Goal: Task Accomplishment & Management: Manage account settings

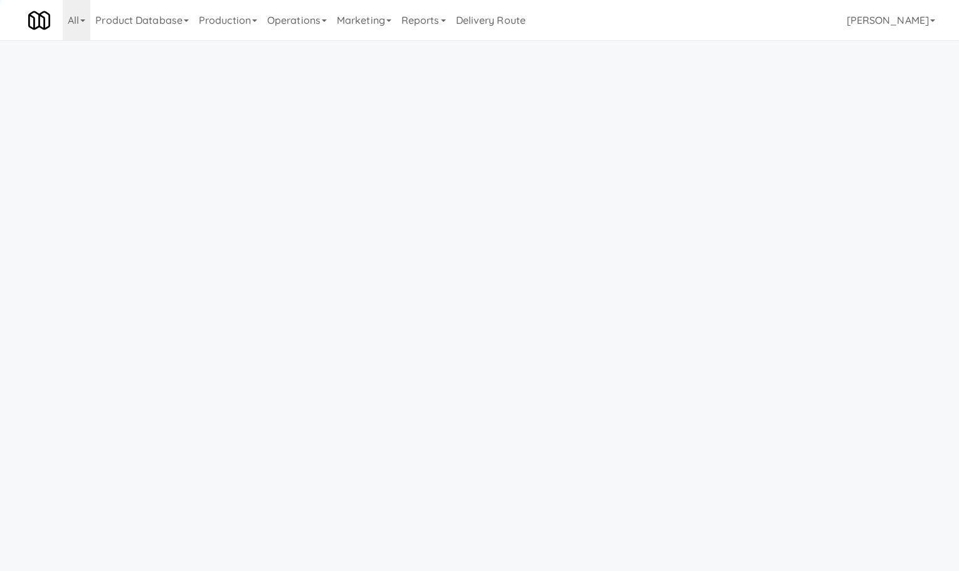
click at [279, 19] on link "Operations" at bounding box center [297, 20] width 70 height 40
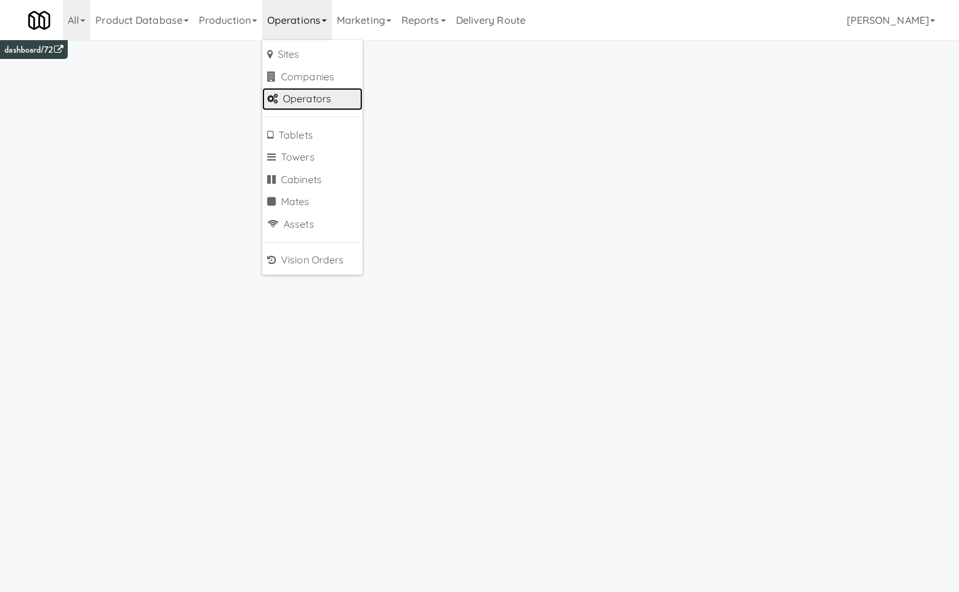
click at [352, 97] on link "Operators" at bounding box center [312, 99] width 100 height 23
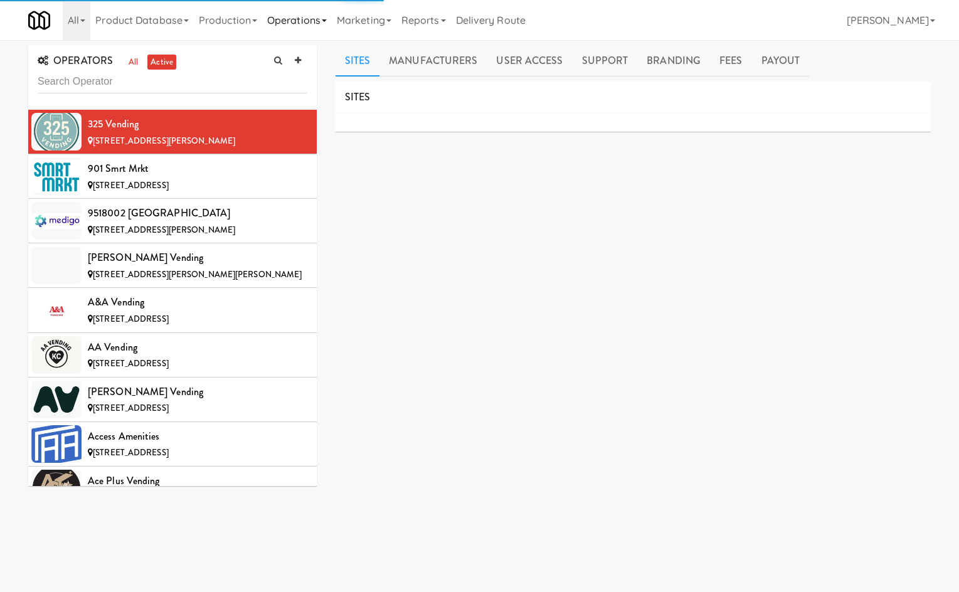
click at [317, 16] on link "Operations" at bounding box center [297, 20] width 70 height 40
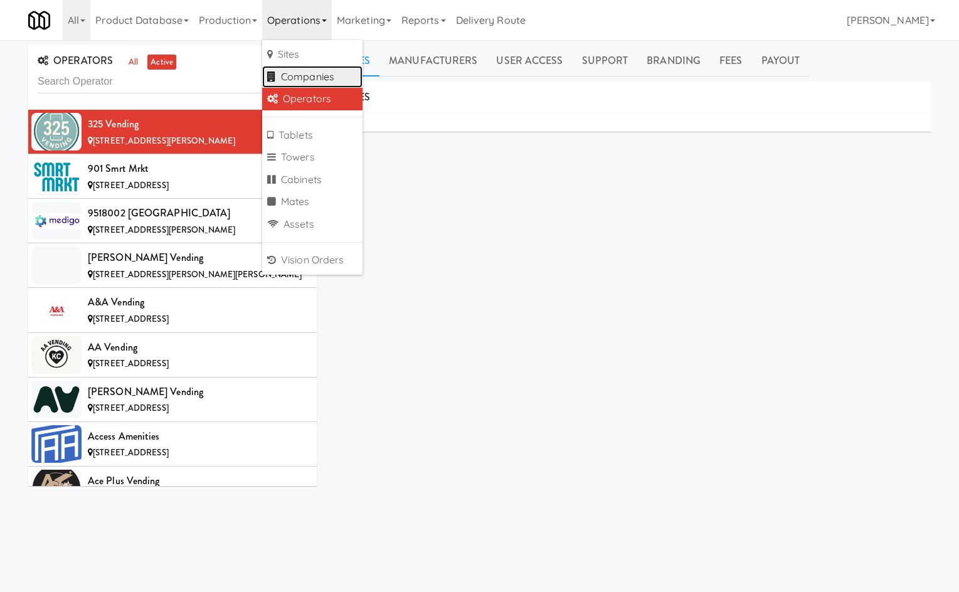
click at [346, 68] on link "Companies" at bounding box center [312, 77] width 100 height 23
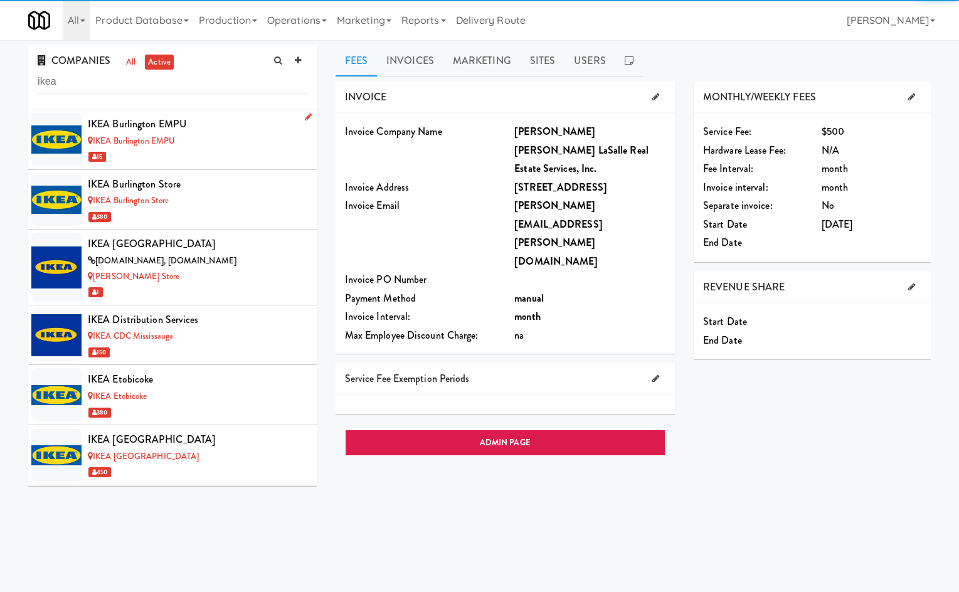
click at [238, 153] on div "15" at bounding box center [198, 157] width 220 height 16
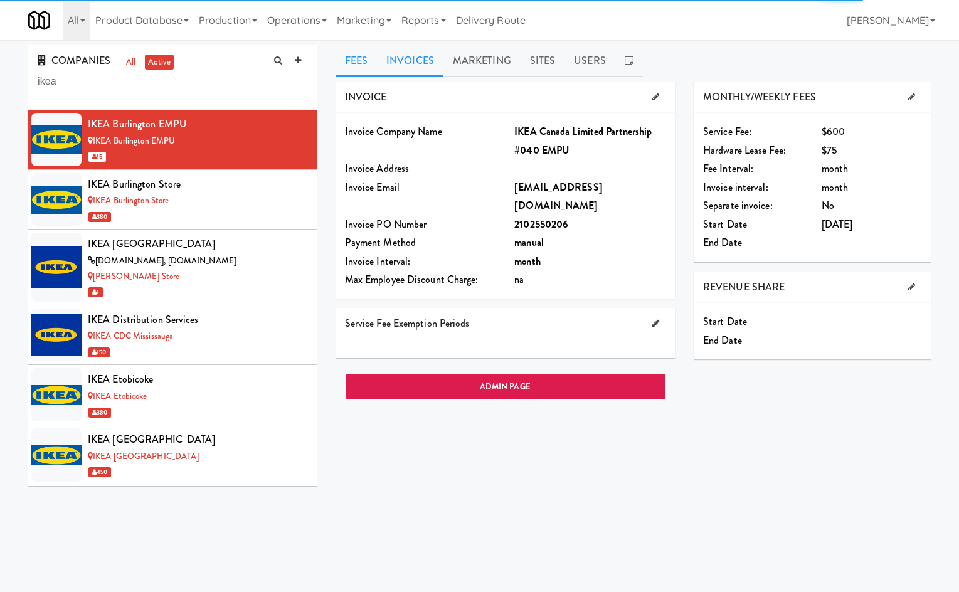
click at [411, 51] on link "Invoices" at bounding box center [410, 60] width 66 height 31
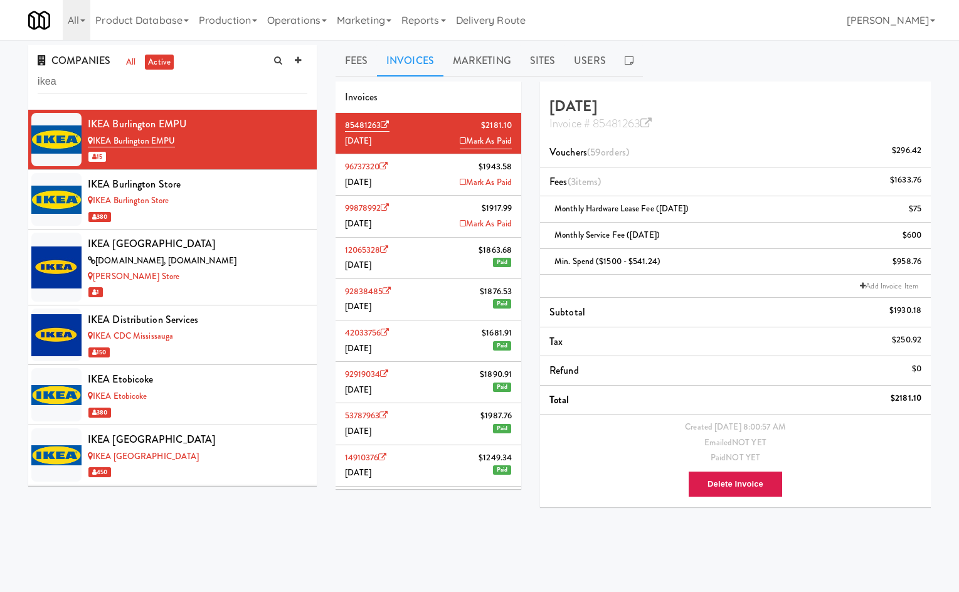
click at [427, 261] on li "12065328 $1863.68 [DATE] Paid" at bounding box center [429, 258] width 186 height 41
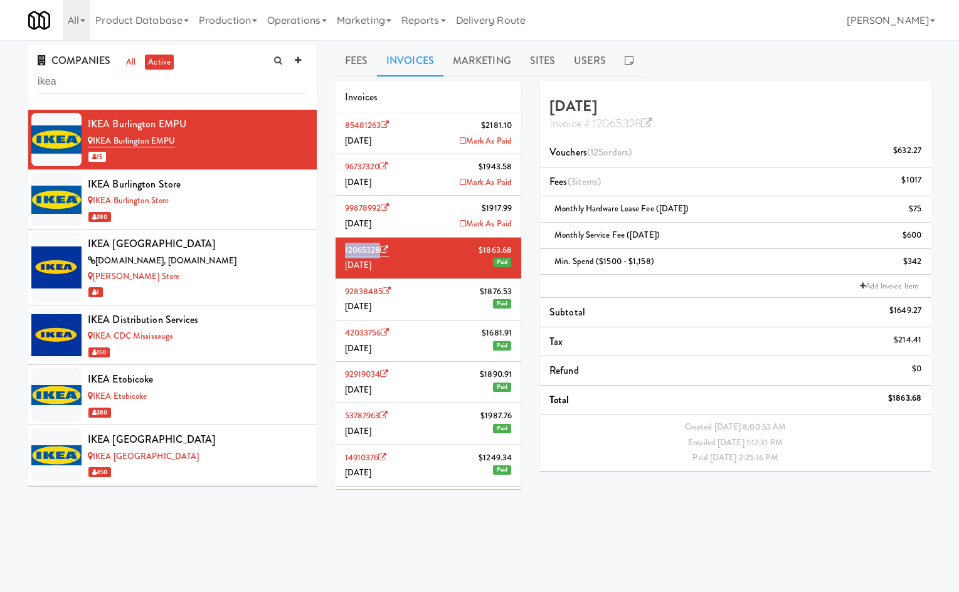
drag, startPoint x: 351, startPoint y: 249, endPoint x: 379, endPoint y: 258, distance: 29.6
click at [379, 258] on div "Fees Invoices Marketing Sites Users INVOICE Invoice Company Name IKEA Canada Li…" at bounding box center [633, 298] width 614 height 507
copy link "12065328"
click at [236, 85] on input "ikea" at bounding box center [173, 81] width 270 height 23
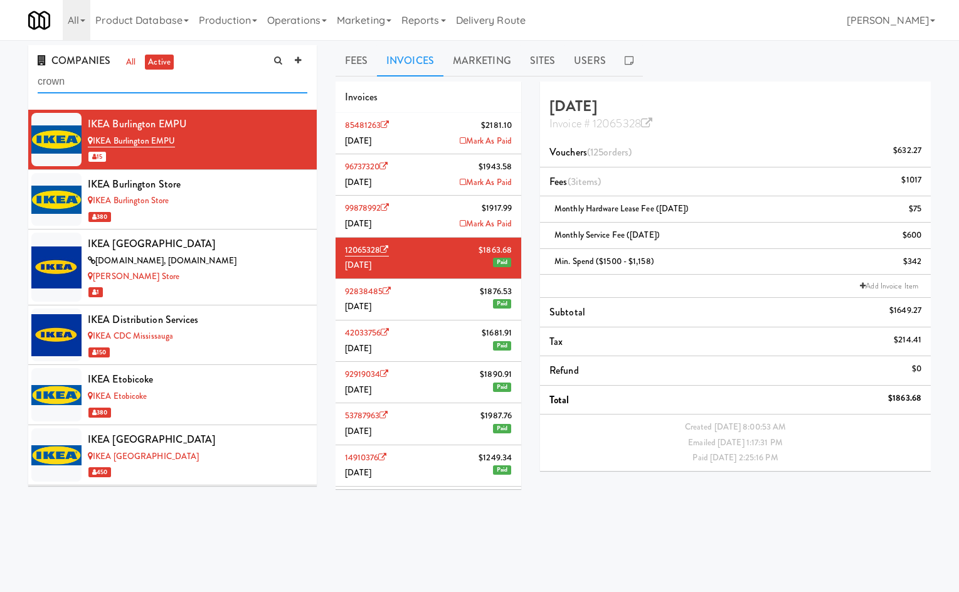
type input "crown"
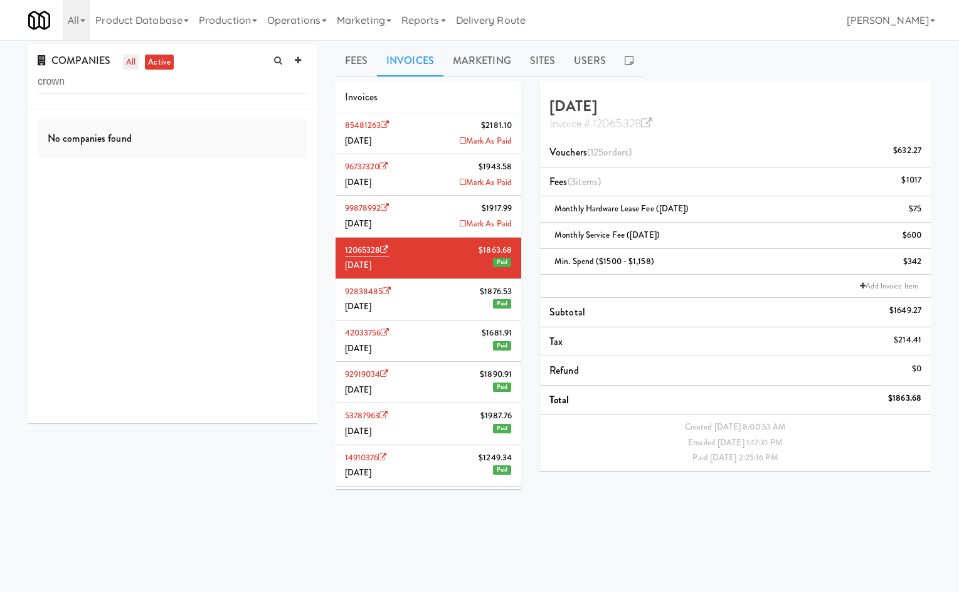
click at [134, 61] on link "all" at bounding box center [131, 63] width 16 height 16
click at [209, 142] on div "5750 Explorer Drive - Lobby" at bounding box center [198, 142] width 220 height 16
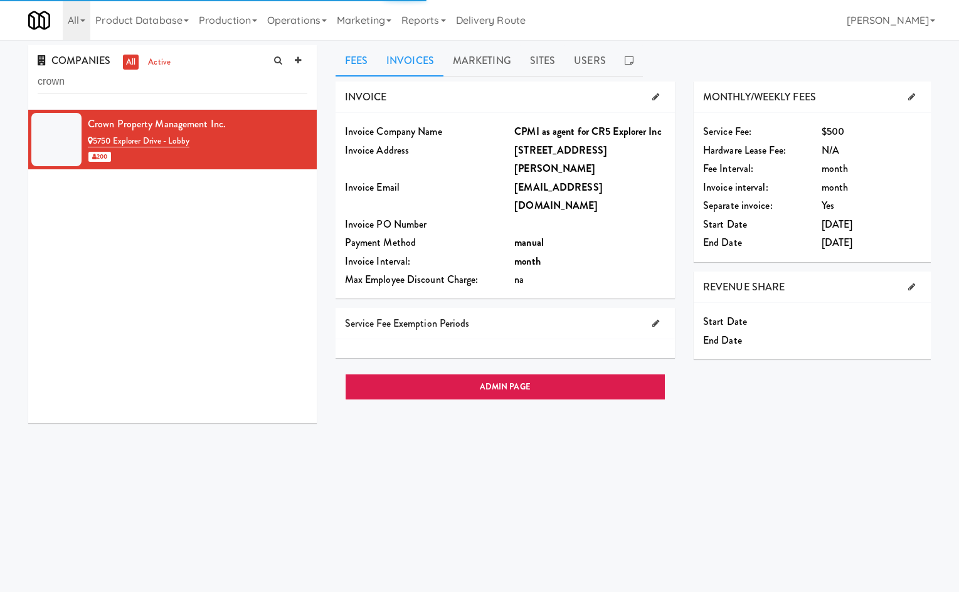
click at [402, 66] on link "Invoices" at bounding box center [410, 60] width 66 height 31
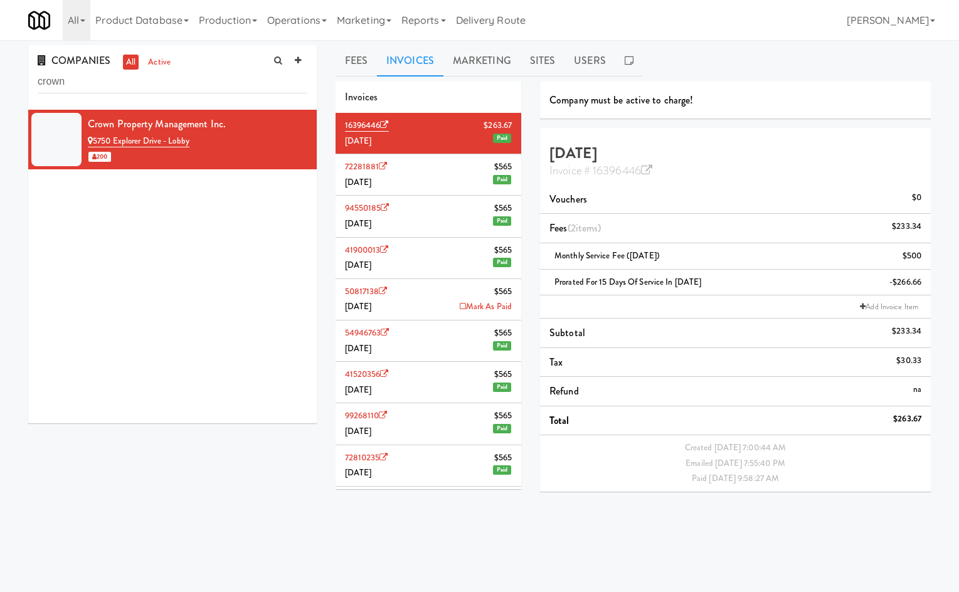
drag, startPoint x: 208, startPoint y: 438, endPoint x: 206, endPoint y: 428, distance: 10.1
click at [207, 438] on div "COMPANIES all active crown Crown Property Management Inc. [STREET_ADDRESS] - Lo…" at bounding box center [479, 298] width 921 height 507
click at [193, 293] on div "Crown Property Management Inc. [STREET_ADDRESS]" at bounding box center [172, 267] width 289 height 314
click at [146, 75] on input "crown" at bounding box center [173, 81] width 270 height 23
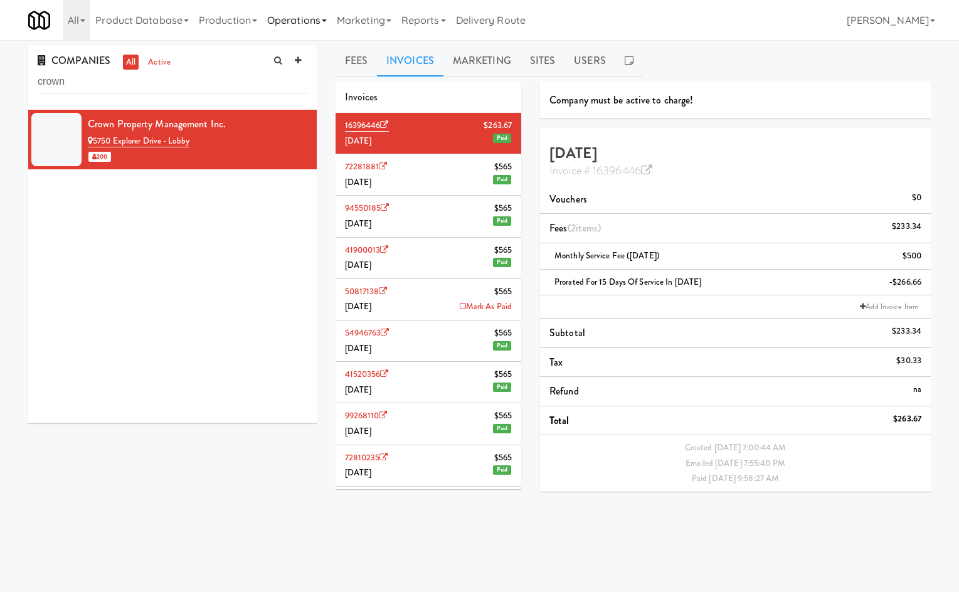
click at [293, 15] on link "Operations" at bounding box center [297, 20] width 70 height 40
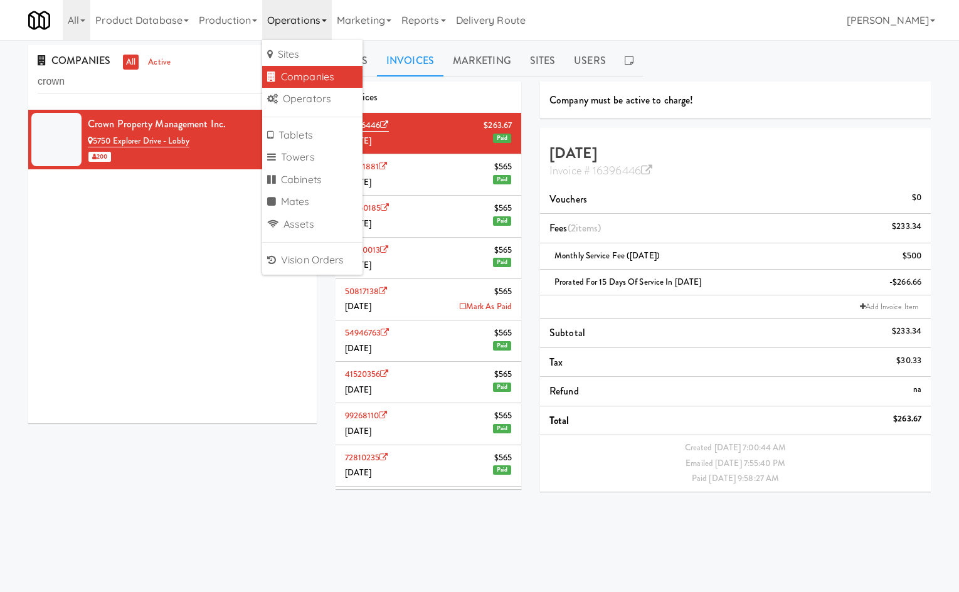
drag, startPoint x: 363, startPoint y: 21, endPoint x: 302, endPoint y: 26, distance: 60.4
click at [359, 23] on link "Marketing" at bounding box center [364, 20] width 65 height 40
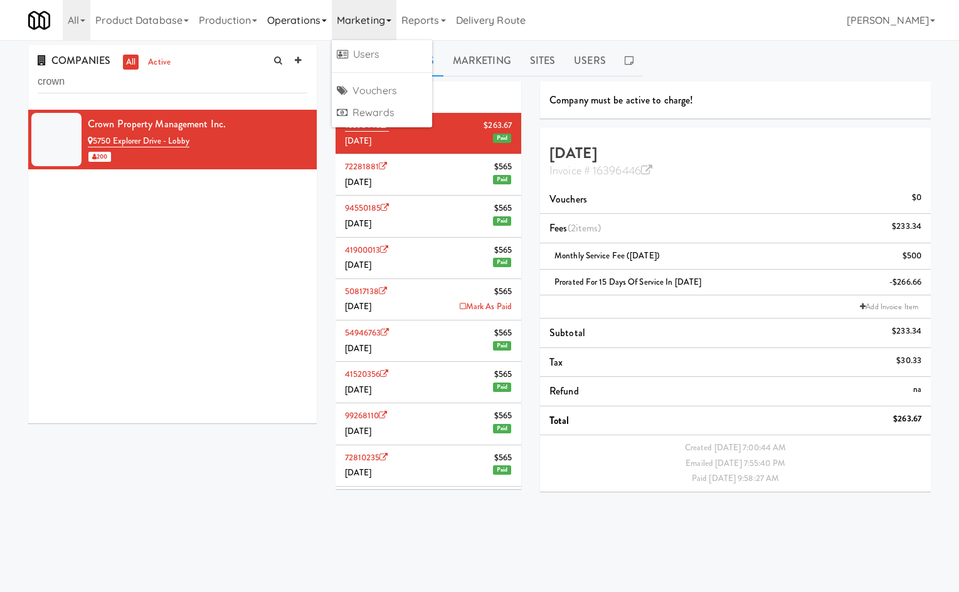
click at [302, 26] on link "Operations" at bounding box center [297, 20] width 70 height 40
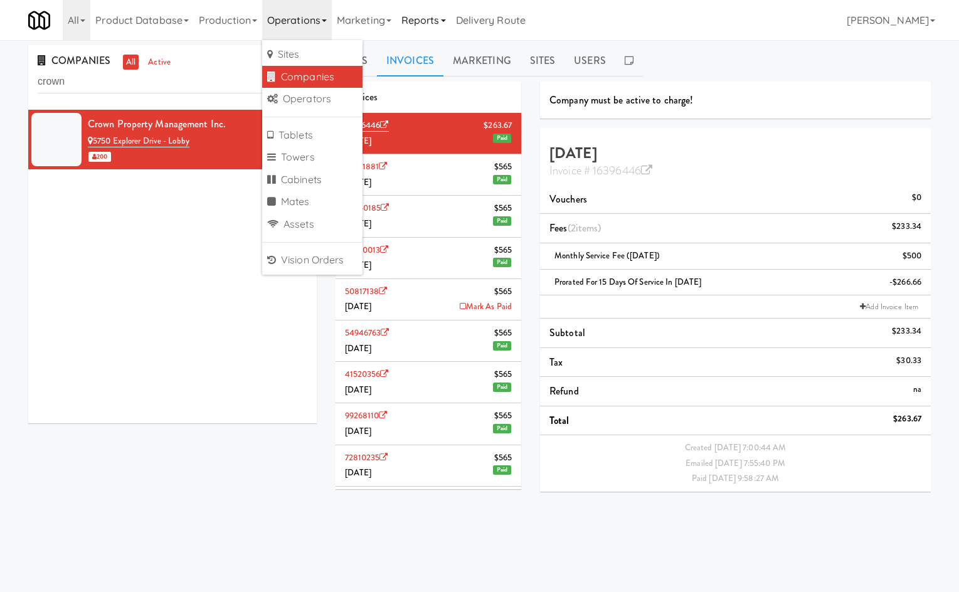
click at [408, 16] on link "Reports" at bounding box center [423, 20] width 55 height 40
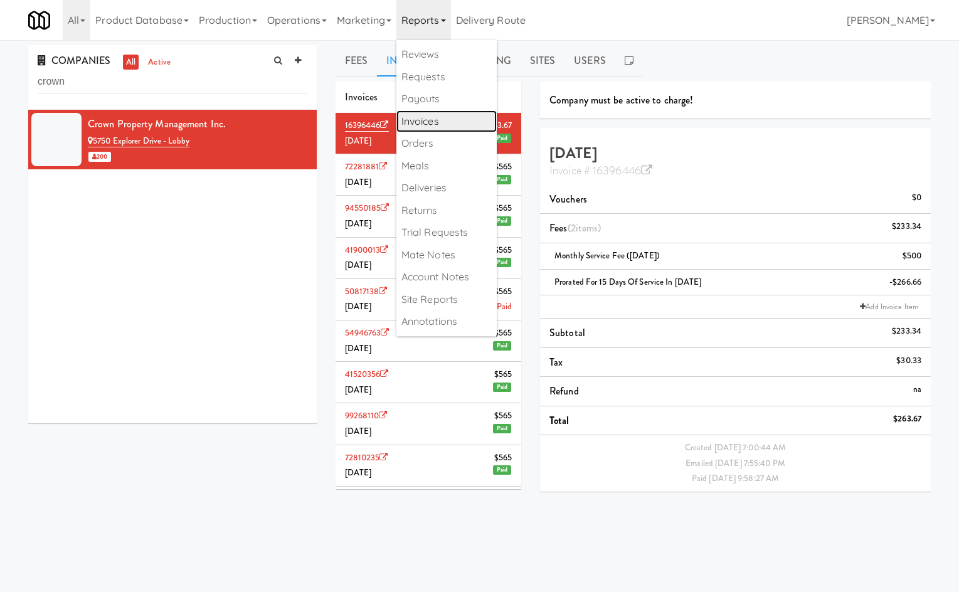
click at [463, 123] on link "Invoices" at bounding box center [446, 121] width 100 height 23
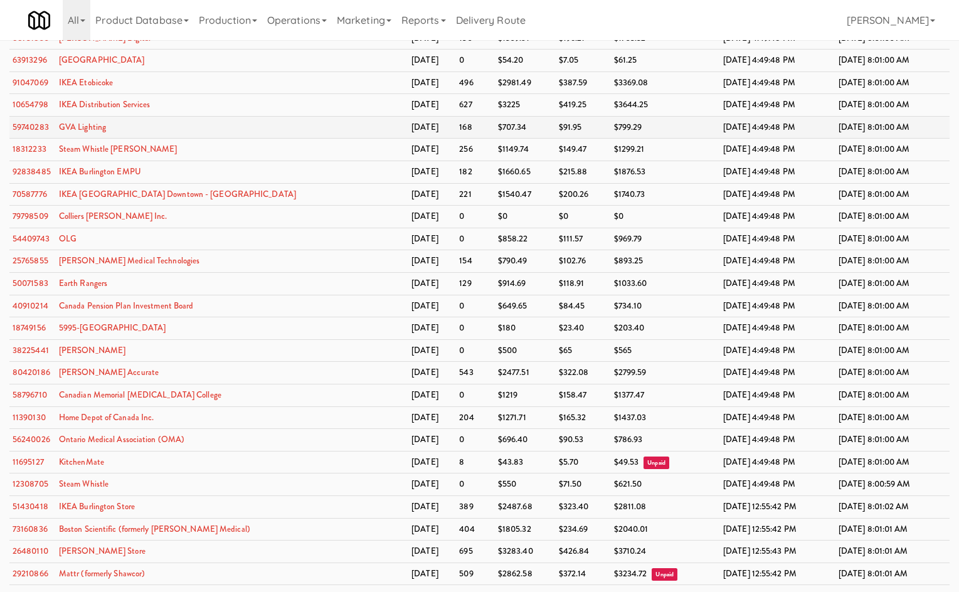
scroll to position [3022, 0]
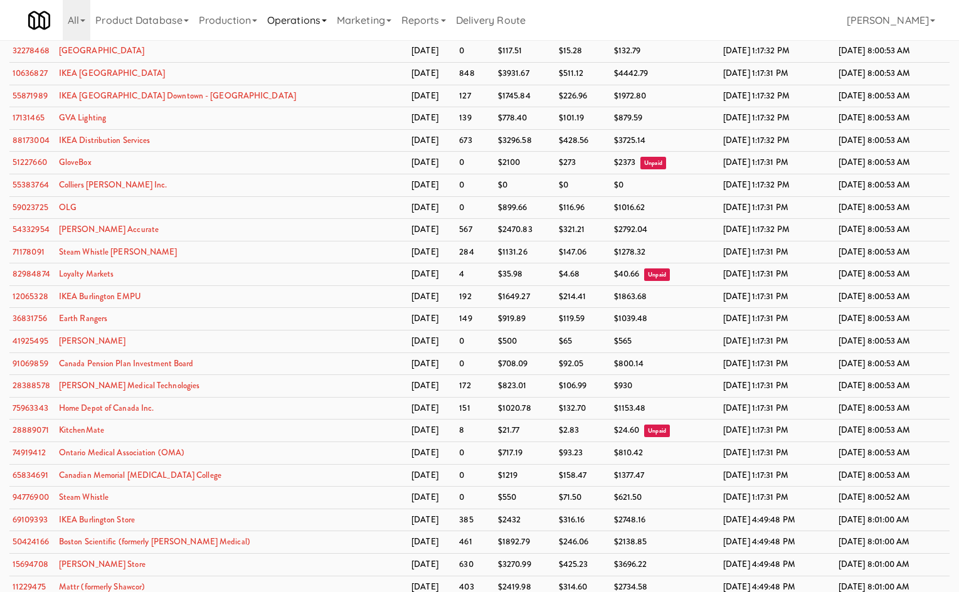
click at [332, 33] on link "Operations" at bounding box center [297, 20] width 70 height 40
click at [354, 24] on link "Marketing" at bounding box center [364, 20] width 65 height 40
click at [285, 25] on link "Operations" at bounding box center [297, 20] width 70 height 40
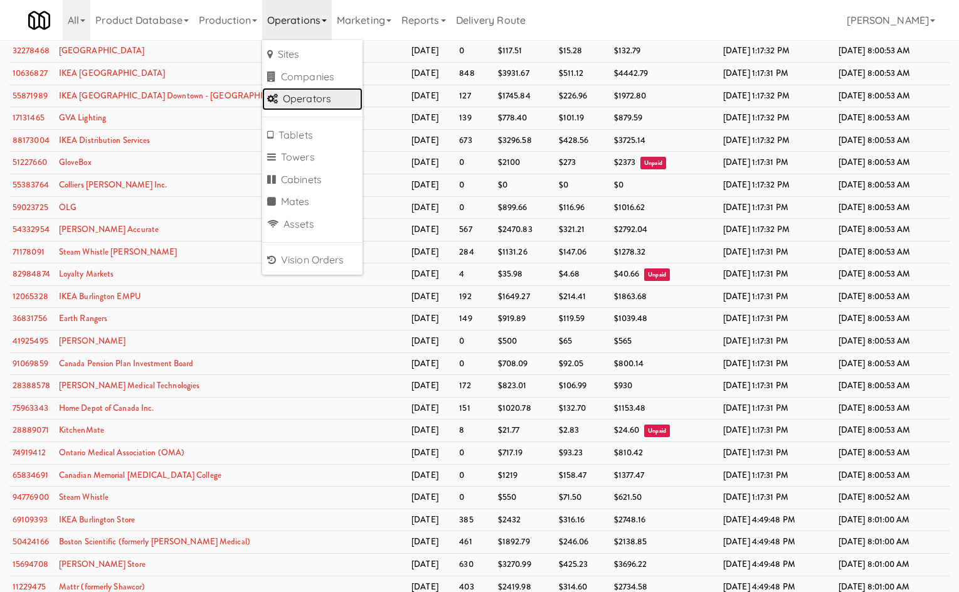
click at [324, 103] on link "Operators" at bounding box center [312, 99] width 100 height 23
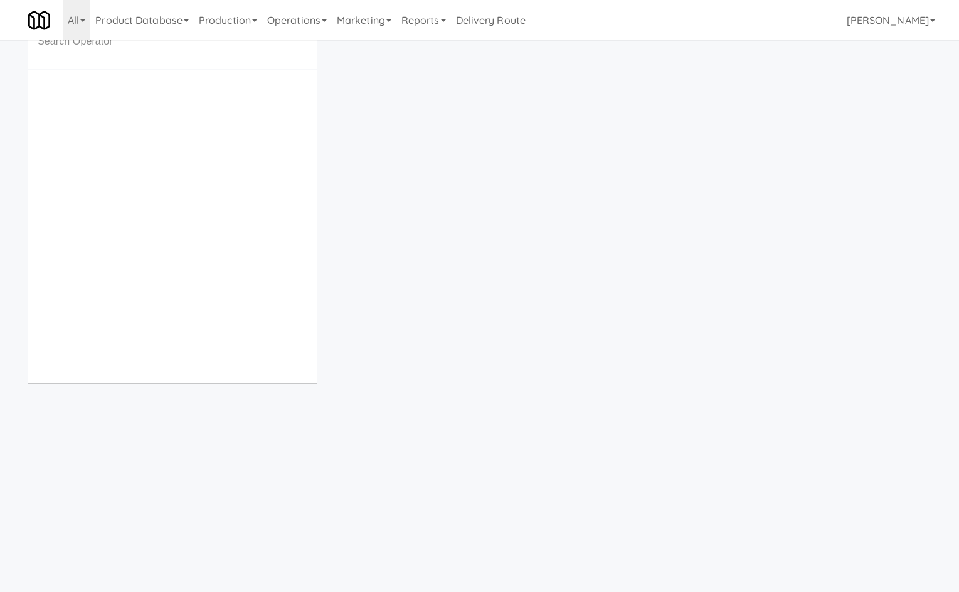
scroll to position [40, 0]
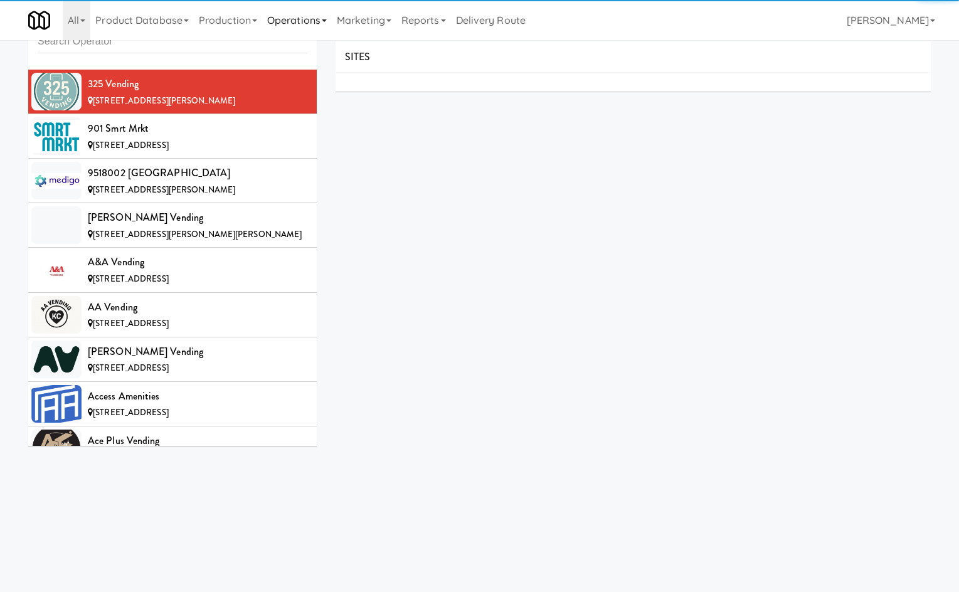
click at [324, 35] on link "Operations" at bounding box center [297, 20] width 70 height 40
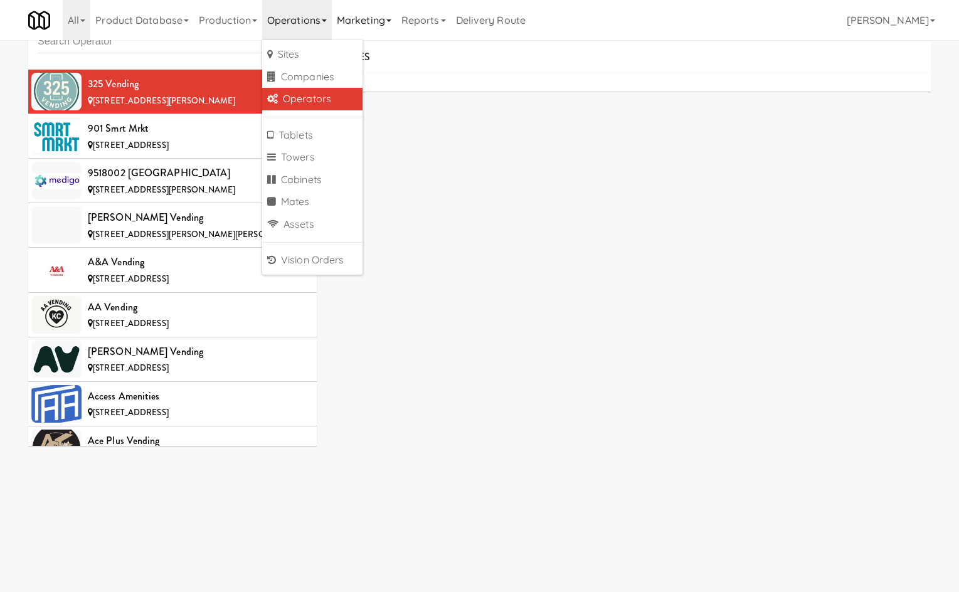
drag, startPoint x: 362, startPoint y: 27, endPoint x: 361, endPoint y: 38, distance: 10.7
click at [362, 28] on link "Marketing" at bounding box center [364, 20] width 65 height 40
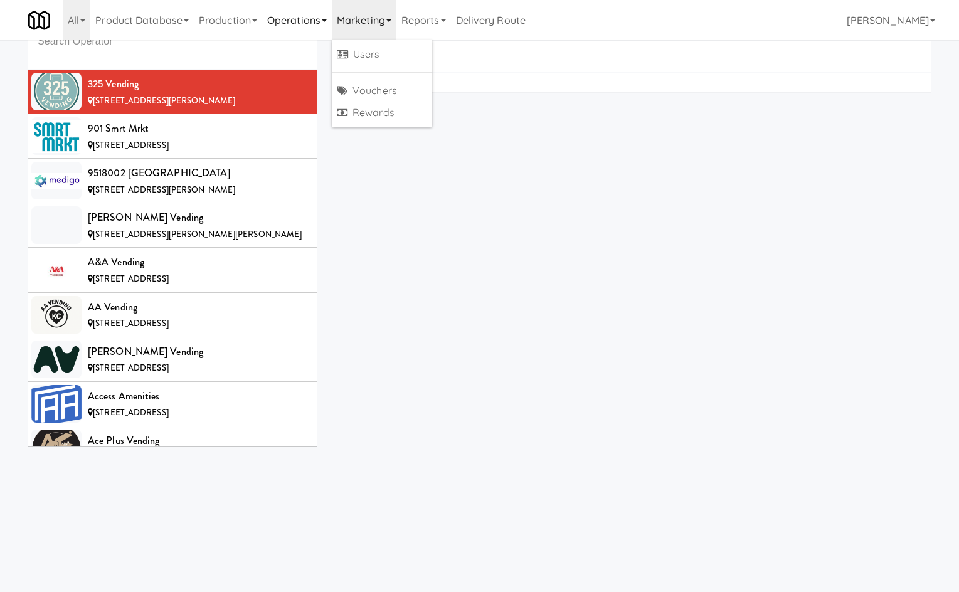
click at [294, 17] on link "Operations" at bounding box center [297, 20] width 70 height 40
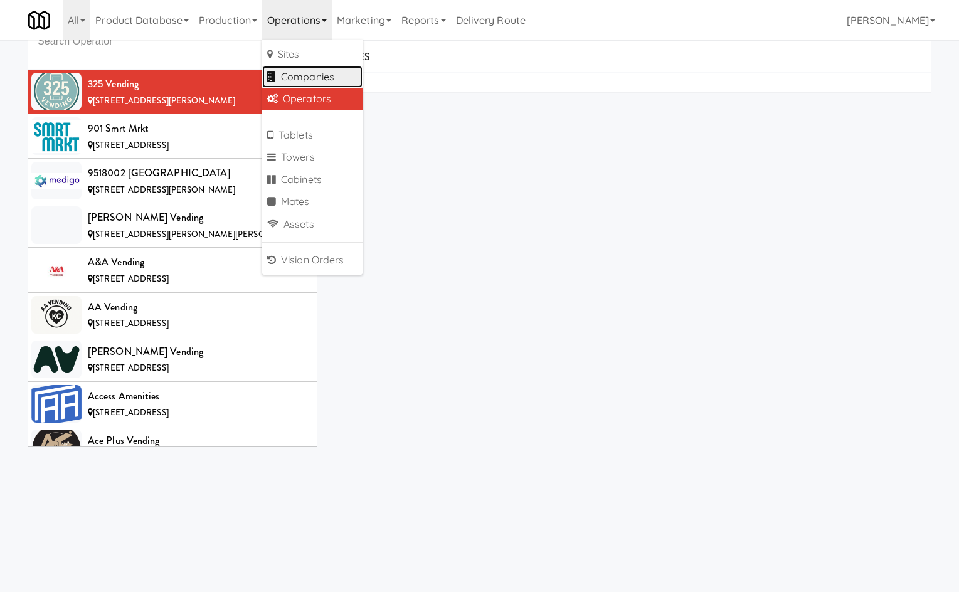
click at [325, 72] on link "Companies" at bounding box center [312, 77] width 100 height 23
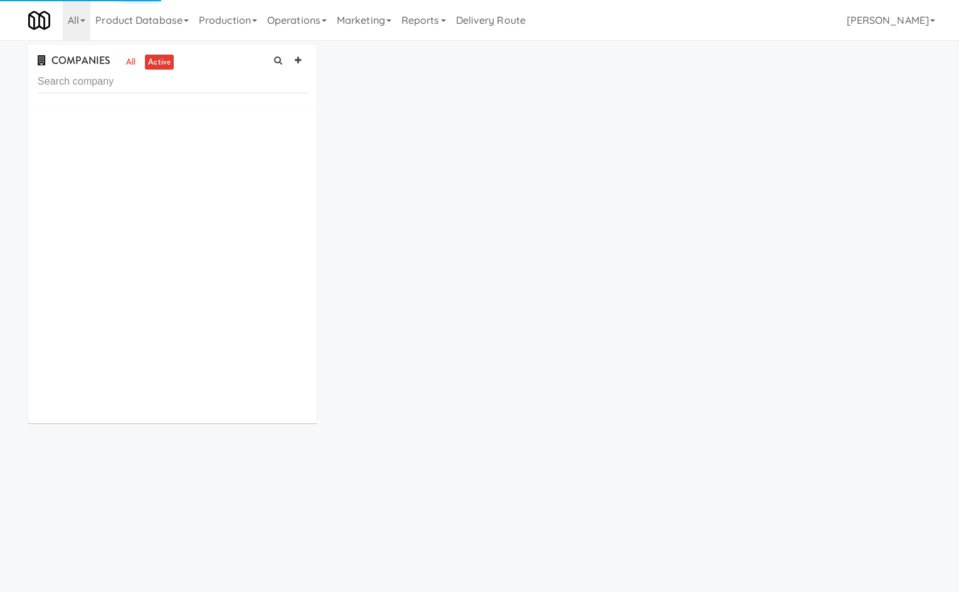
click at [208, 84] on input "text" at bounding box center [173, 81] width 270 height 23
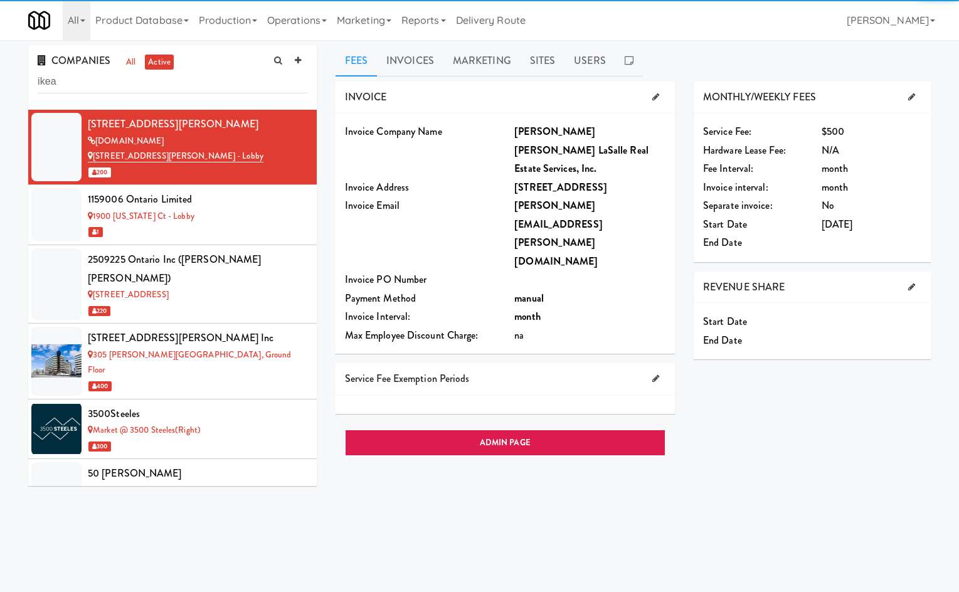
type input "ikea"
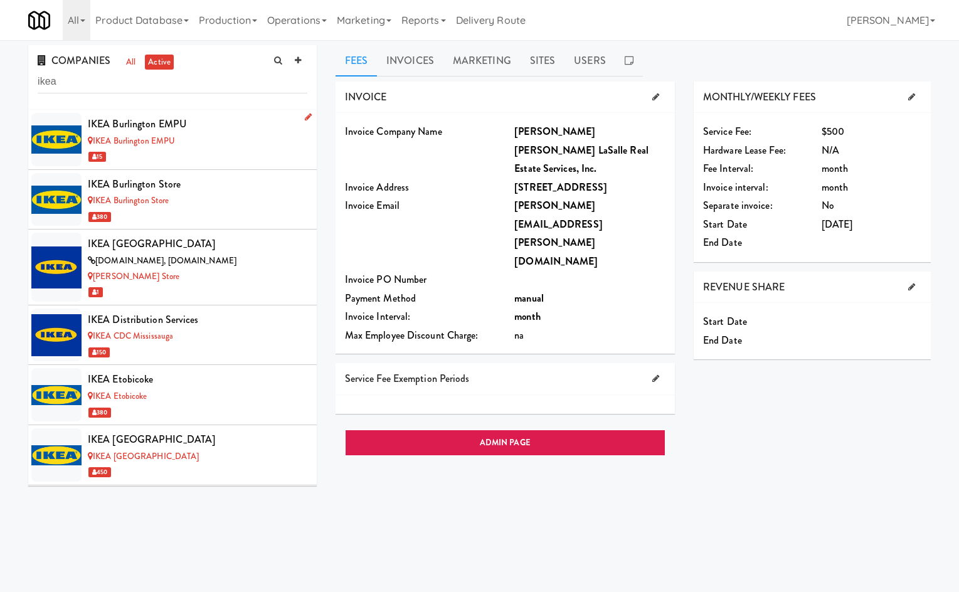
drag, startPoint x: 226, startPoint y: 127, endPoint x: 294, endPoint y: 110, distance: 69.7
click at [226, 127] on div "IKEA Burlington EMPU" at bounding box center [198, 124] width 220 height 19
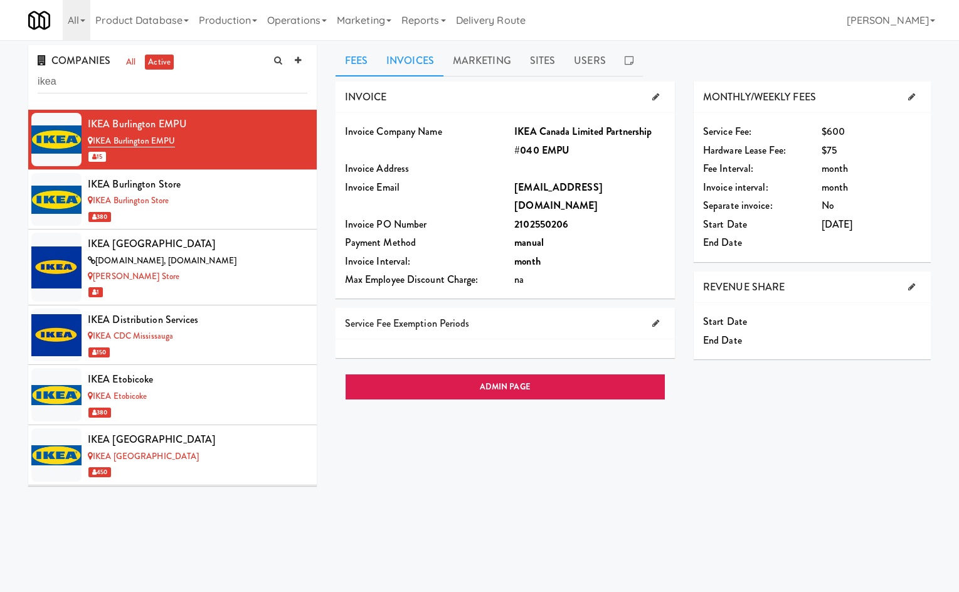
click at [415, 60] on link "Invoices" at bounding box center [410, 60] width 66 height 31
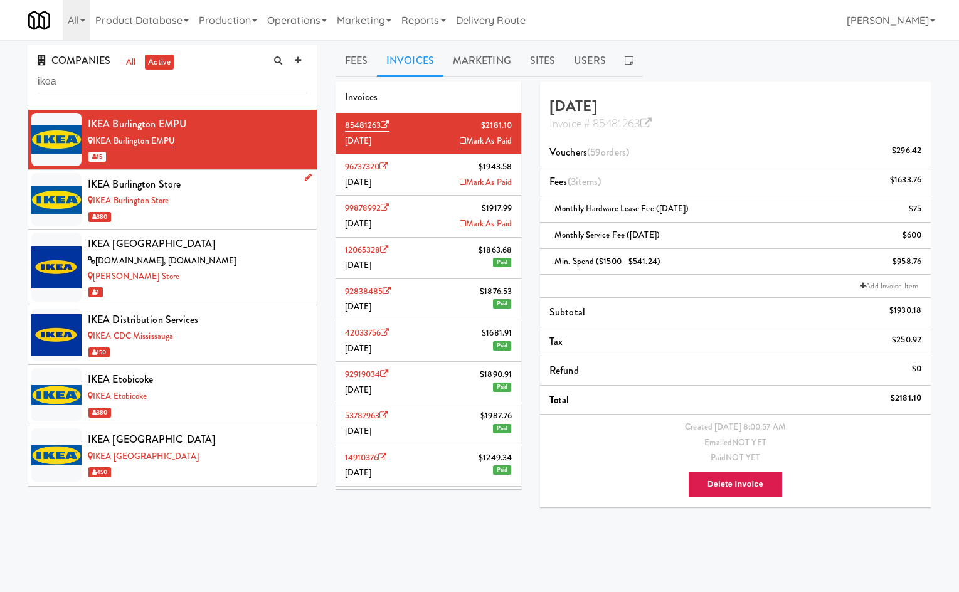
click at [248, 197] on div "IKEA Burlington Store" at bounding box center [198, 201] width 220 height 16
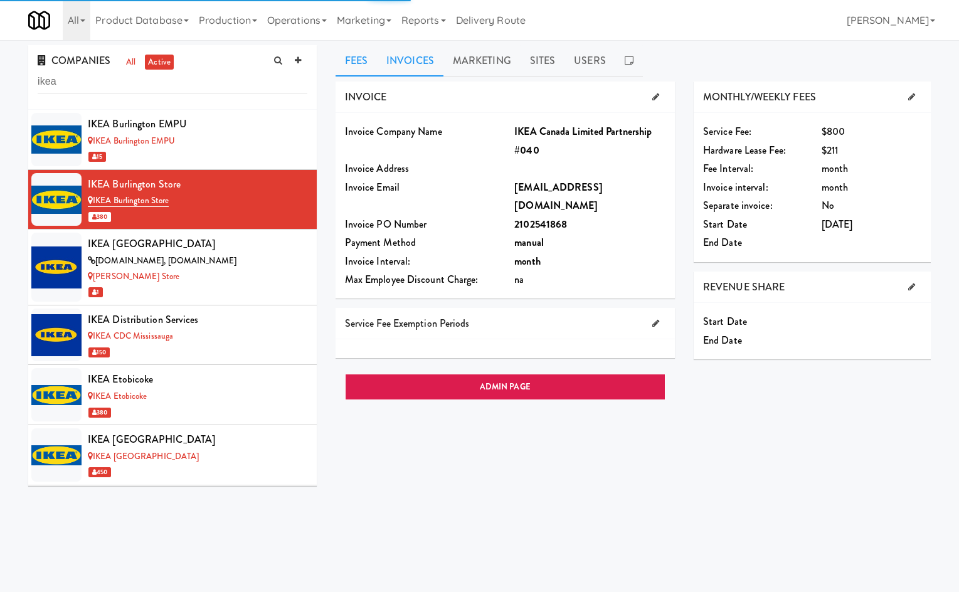
click at [408, 72] on link "Invoices" at bounding box center [410, 60] width 66 height 31
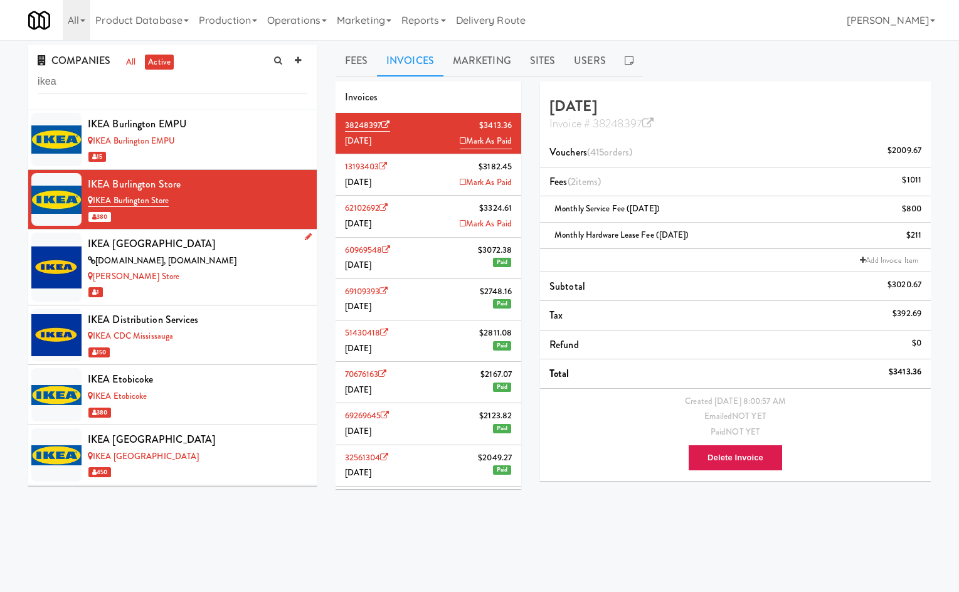
click at [243, 252] on div "IKEA [GEOGRAPHIC_DATA]" at bounding box center [198, 244] width 220 height 19
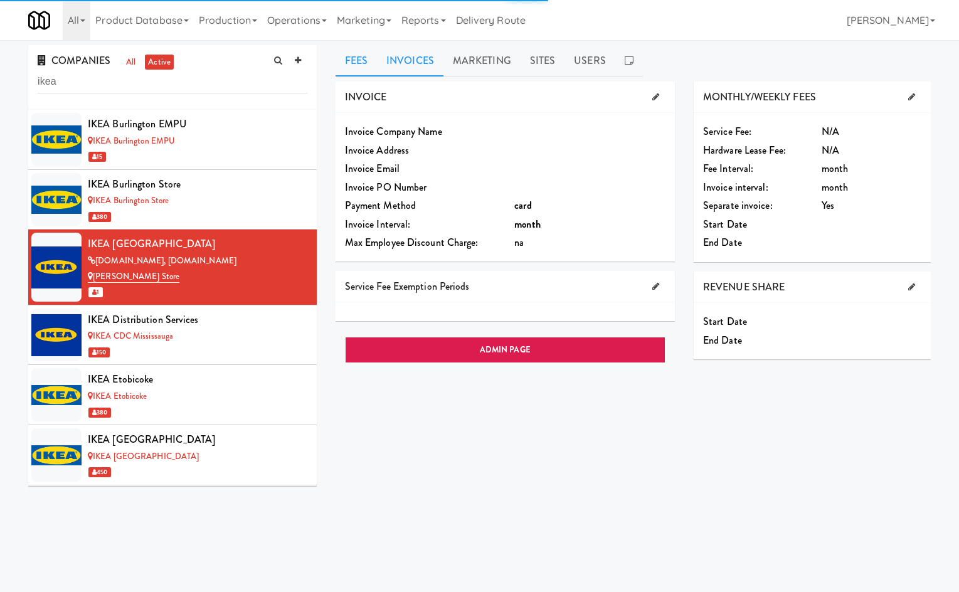
click at [412, 58] on link "Invoices" at bounding box center [410, 60] width 66 height 31
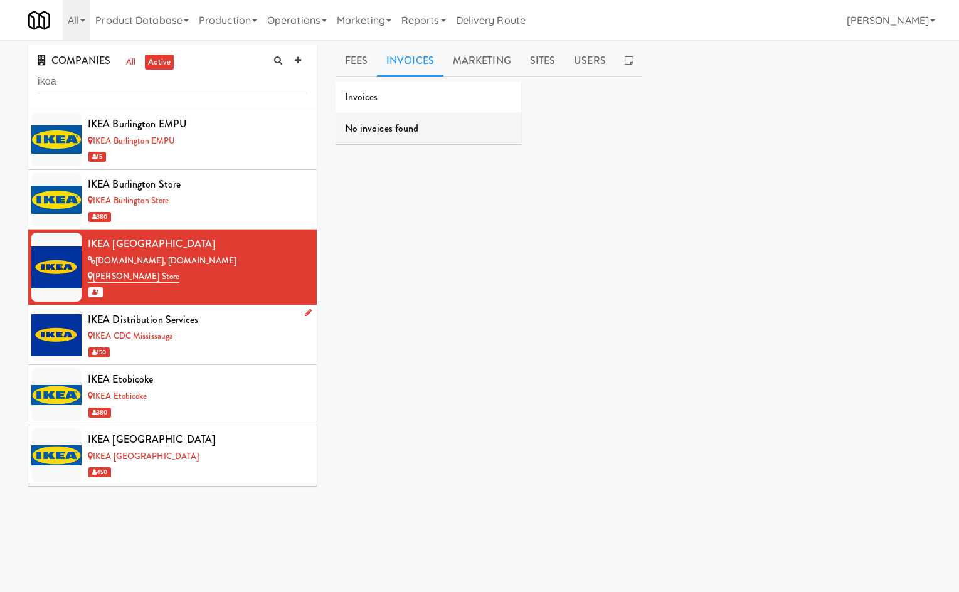
click at [236, 337] on div "IKEA CDC Mississauga" at bounding box center [198, 337] width 220 height 16
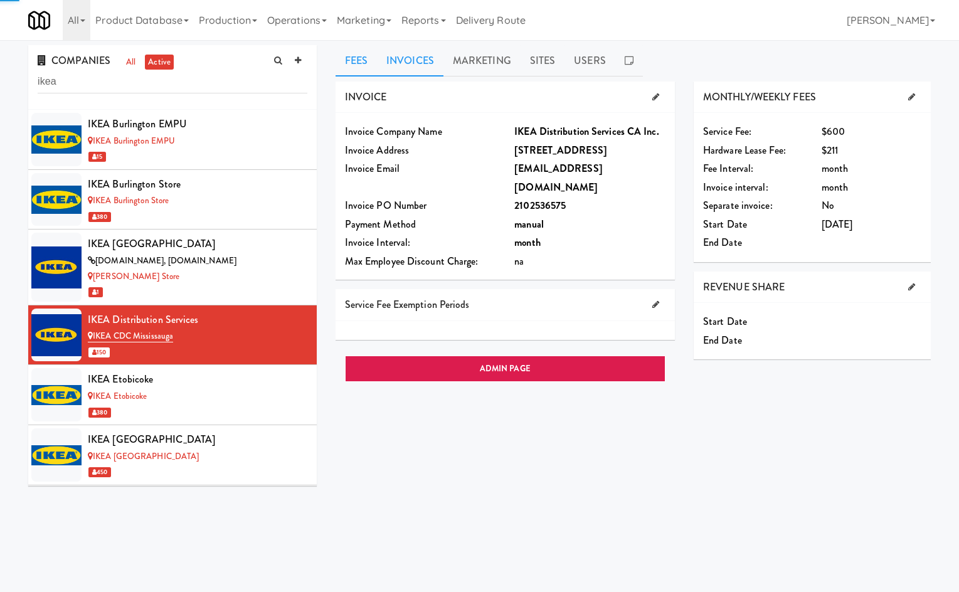
click at [403, 76] on link "Invoices" at bounding box center [410, 60] width 66 height 31
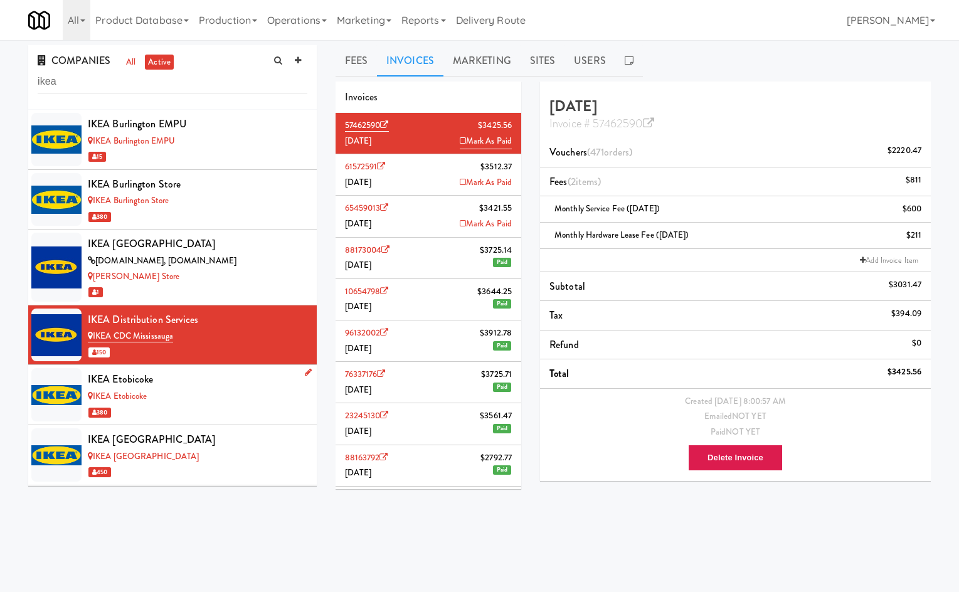
click at [225, 402] on div "IKEA Etobicoke" at bounding box center [198, 397] width 220 height 16
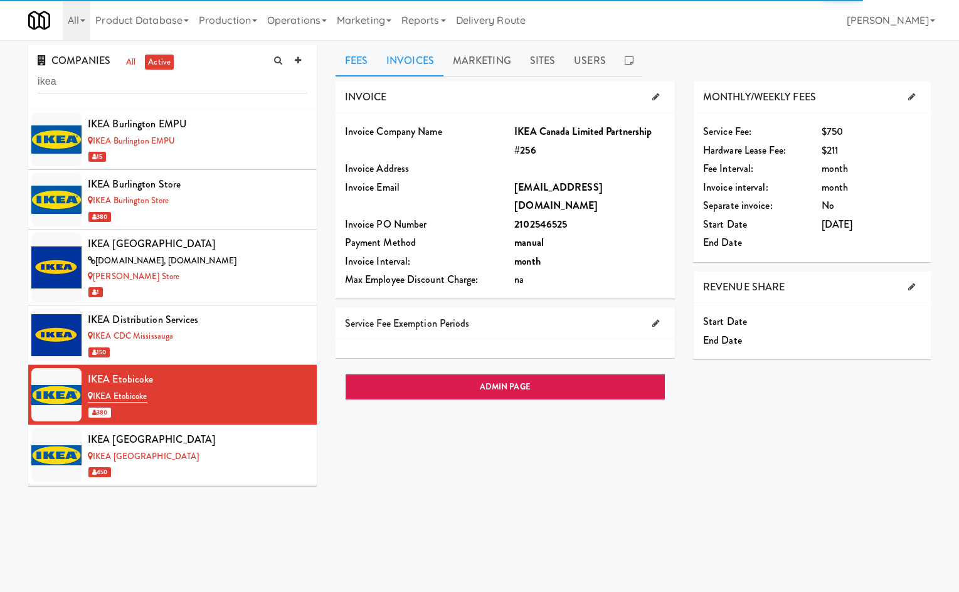
click at [410, 61] on link "Invoices" at bounding box center [410, 60] width 66 height 31
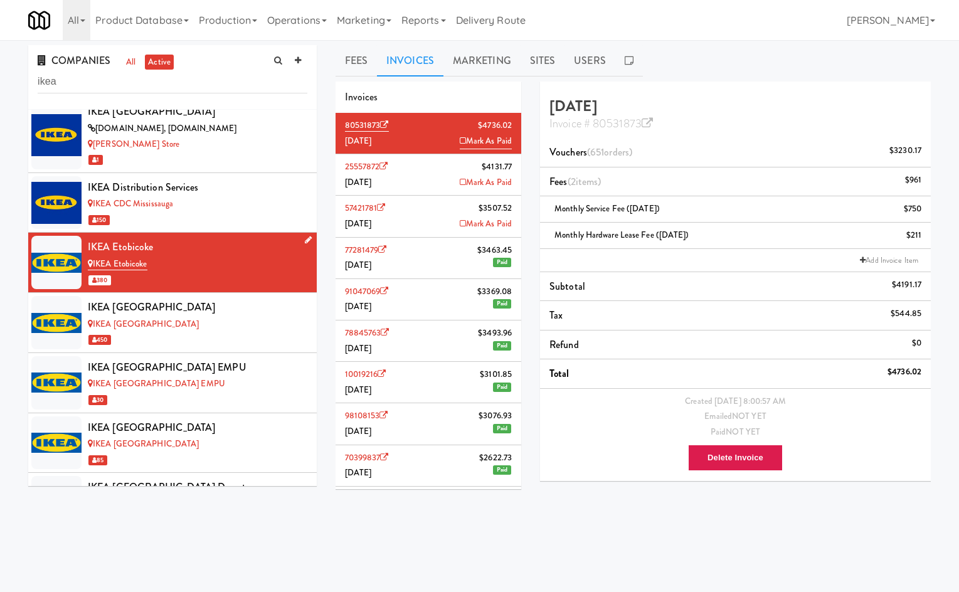
scroll to position [239, 0]
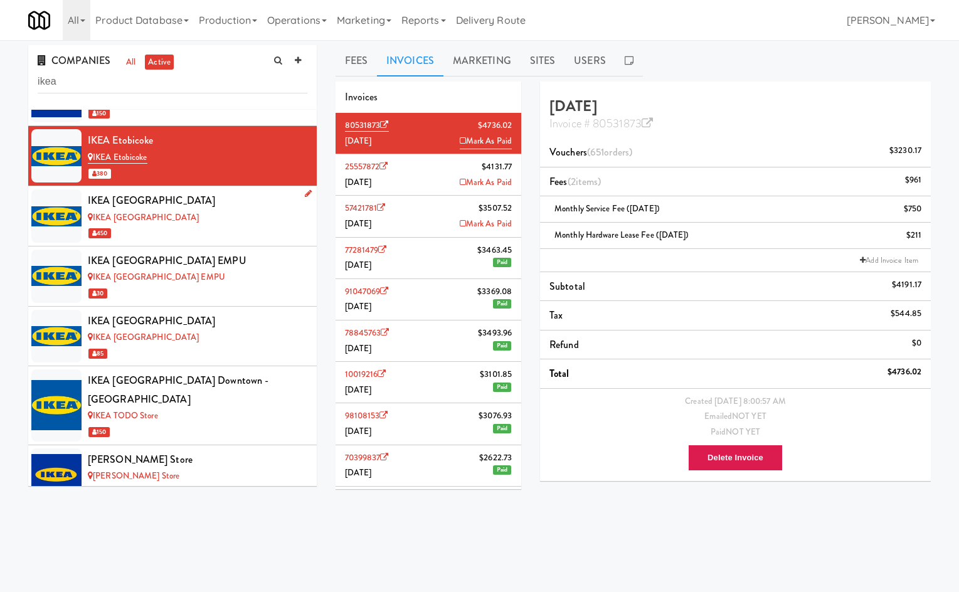
click at [218, 232] on div "450" at bounding box center [198, 233] width 220 height 16
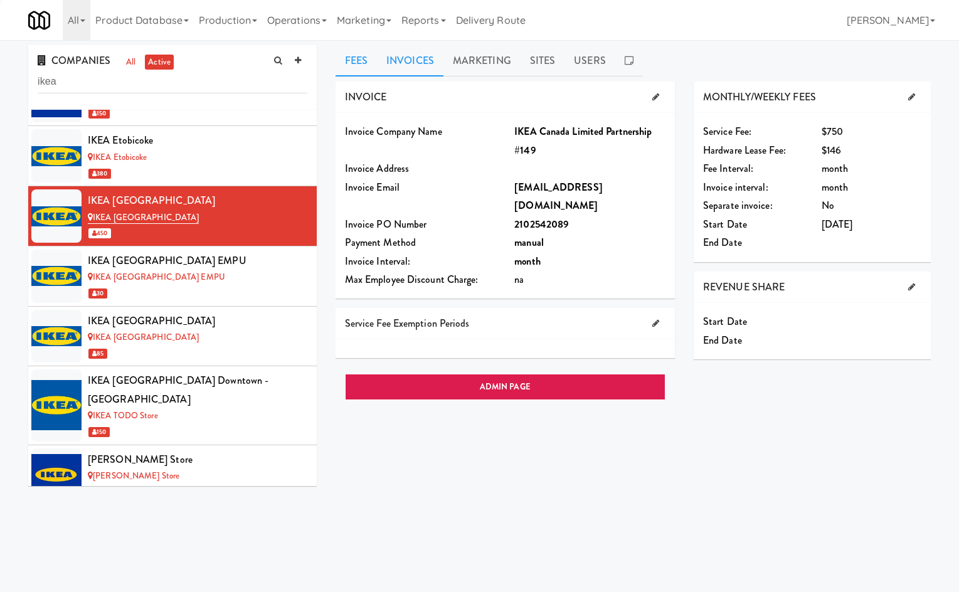
click at [425, 59] on div "Fees Invoices Marketing Sites Users INVOICE Invoice Company Name IKEA Canada Li…" at bounding box center [633, 298] width 595 height 507
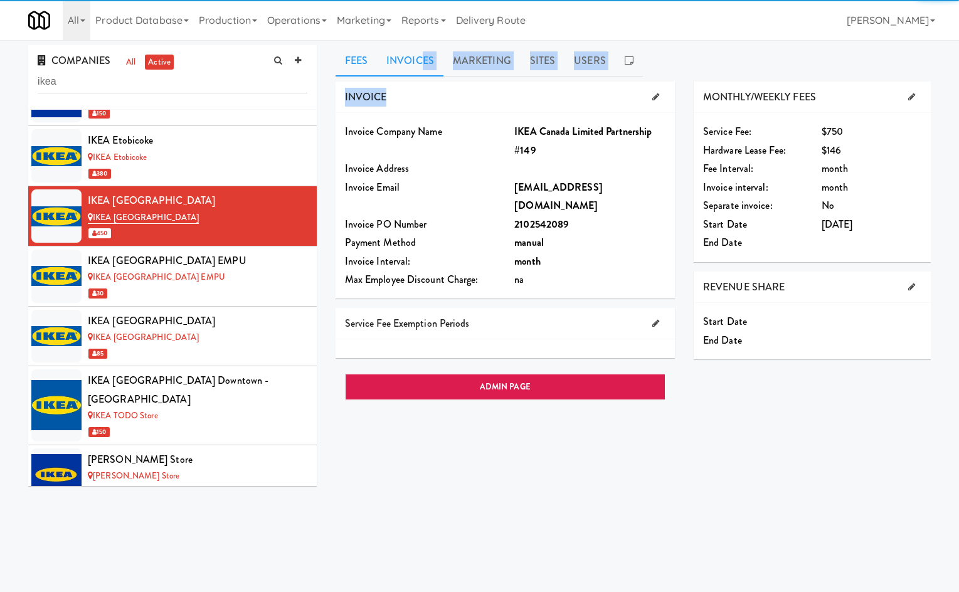
click at [430, 55] on link "Invoices" at bounding box center [410, 60] width 66 height 31
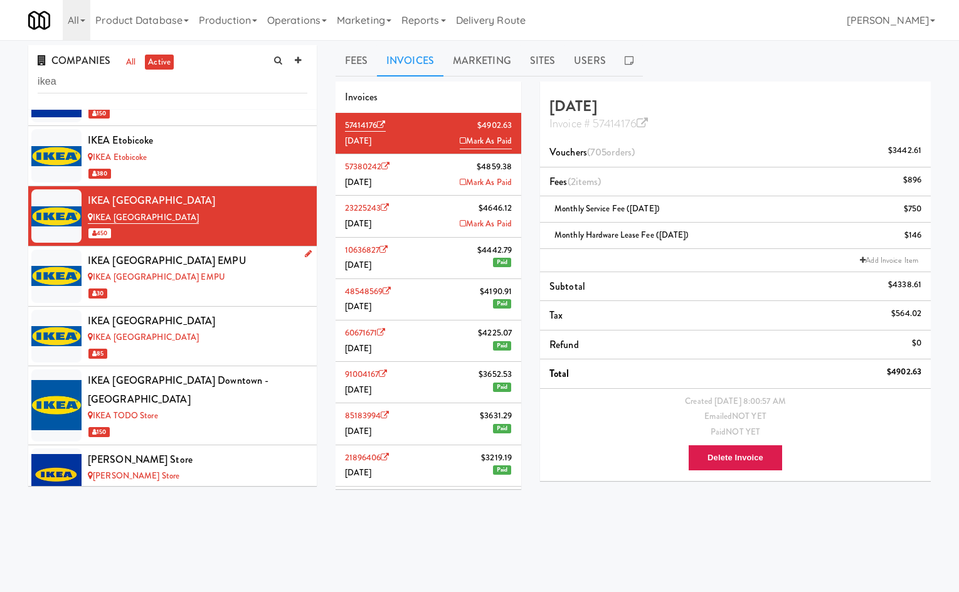
drag, startPoint x: 244, startPoint y: 272, endPoint x: 257, endPoint y: 248, distance: 26.9
click at [243, 272] on div "IKEA [GEOGRAPHIC_DATA] EMPU" at bounding box center [198, 278] width 220 height 16
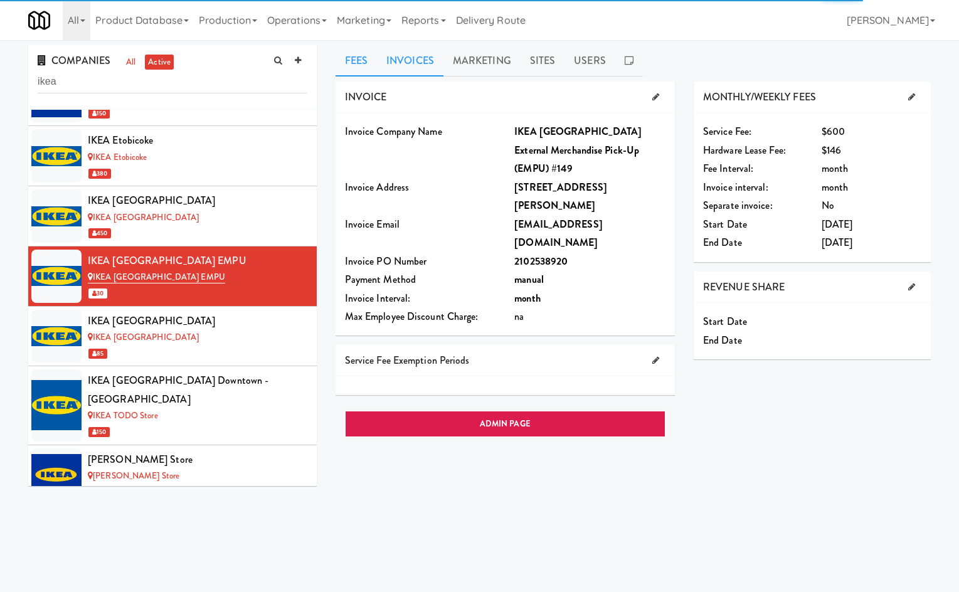
click at [400, 64] on link "Invoices" at bounding box center [410, 60] width 66 height 31
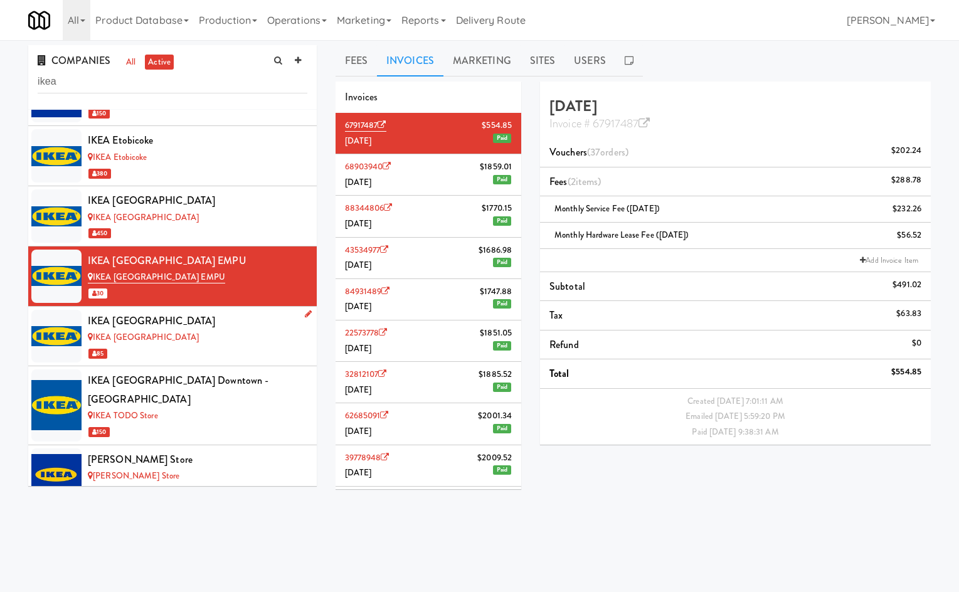
click at [223, 349] on div "85" at bounding box center [198, 354] width 220 height 16
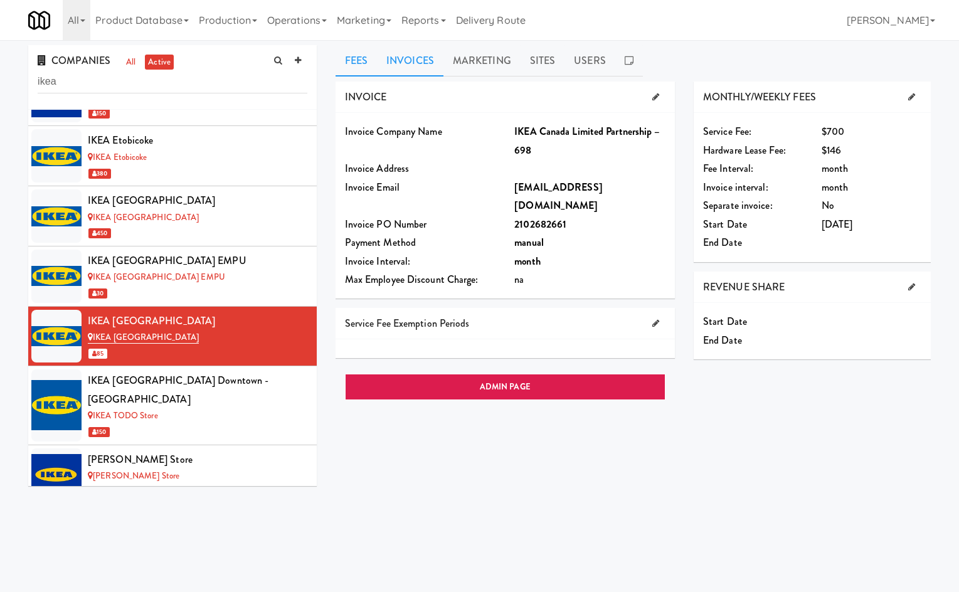
click at [400, 59] on link "Invoices" at bounding box center [410, 60] width 66 height 31
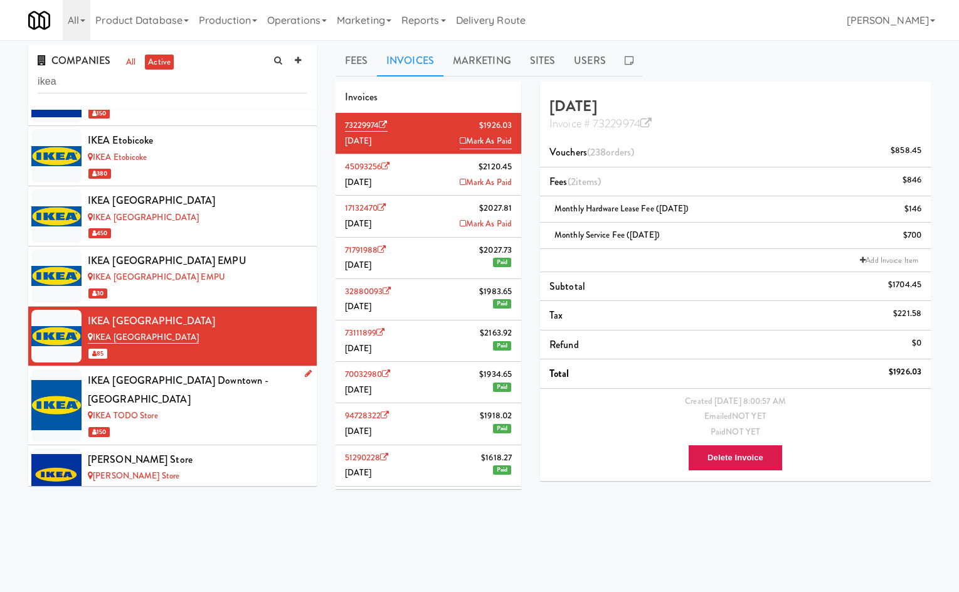
drag, startPoint x: 219, startPoint y: 416, endPoint x: 224, endPoint y: 401, distance: 15.3
click at [218, 424] on div "150" at bounding box center [198, 432] width 220 height 16
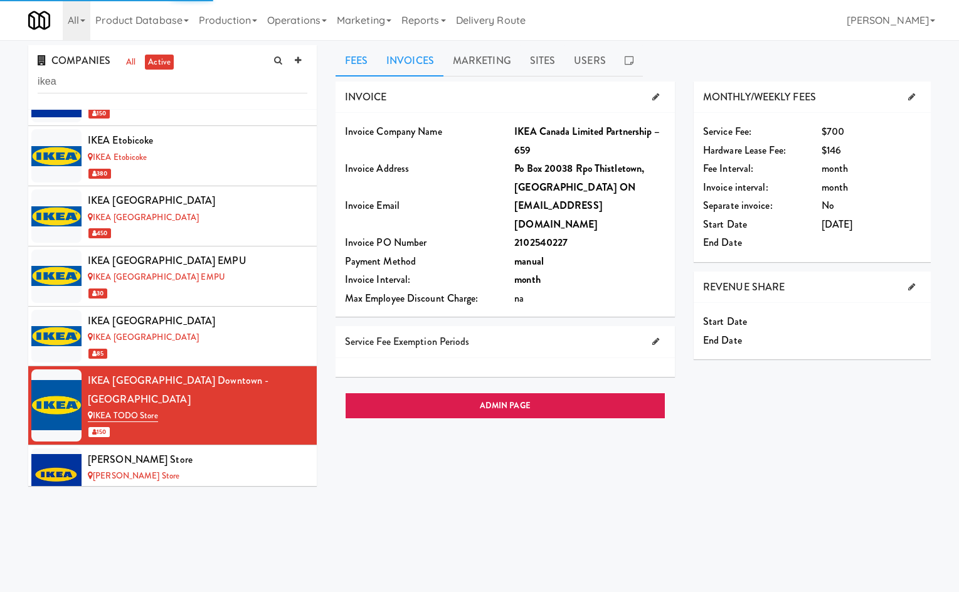
click at [413, 56] on link "Invoices" at bounding box center [410, 60] width 66 height 31
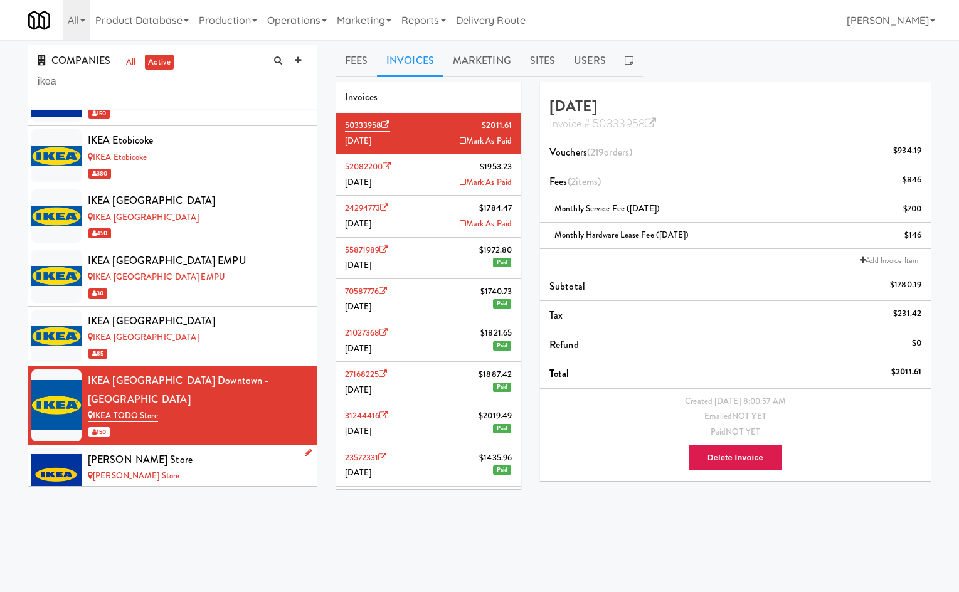
drag, startPoint x: 270, startPoint y: 460, endPoint x: 392, endPoint y: 148, distance: 334.9
click at [270, 469] on div "[PERSON_NAME] Store" at bounding box center [198, 477] width 220 height 16
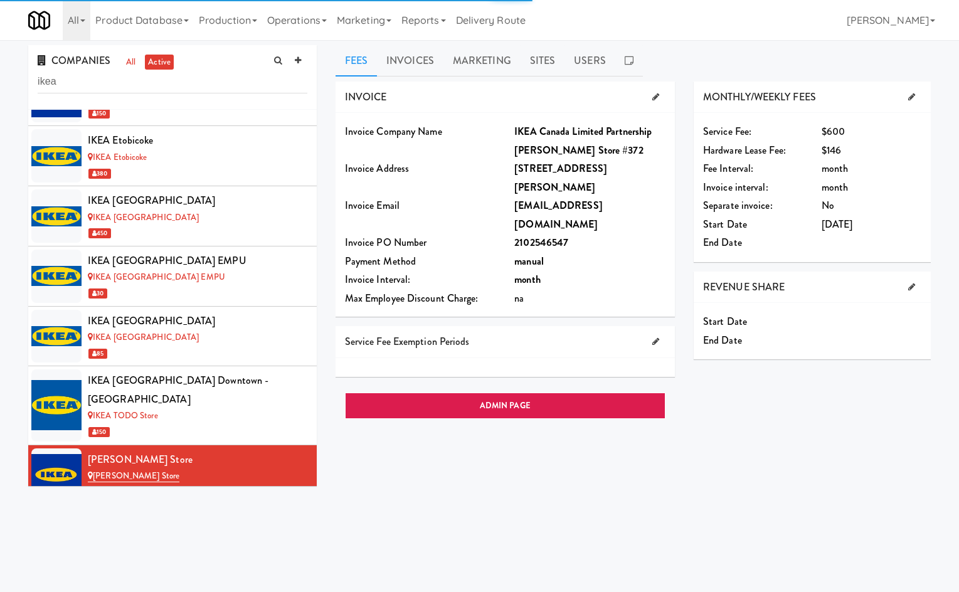
drag, startPoint x: 407, startPoint y: 56, endPoint x: 417, endPoint y: 139, distance: 82.7
click at [407, 57] on link "Invoices" at bounding box center [410, 60] width 66 height 31
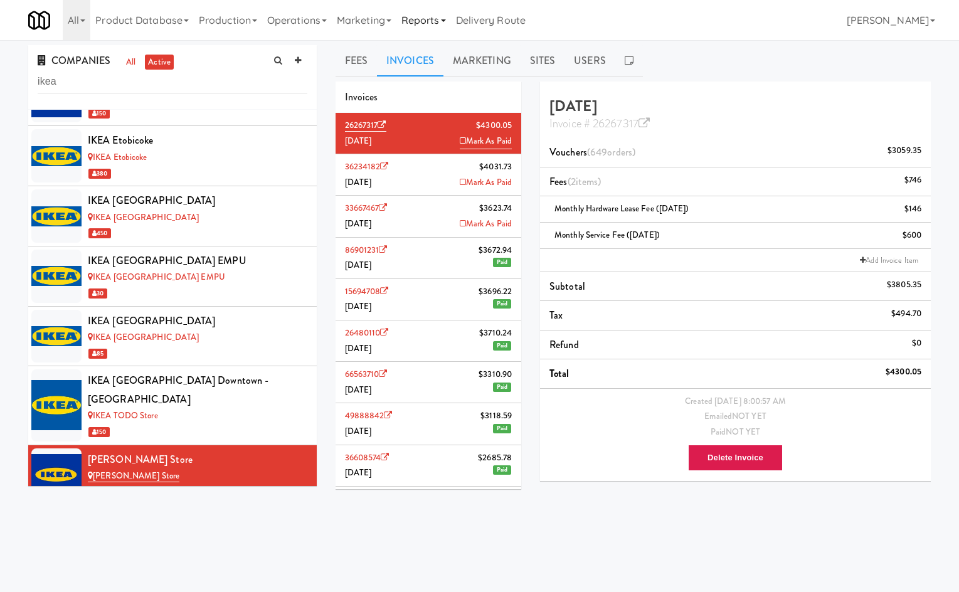
click at [427, 23] on link "Reports" at bounding box center [423, 20] width 55 height 40
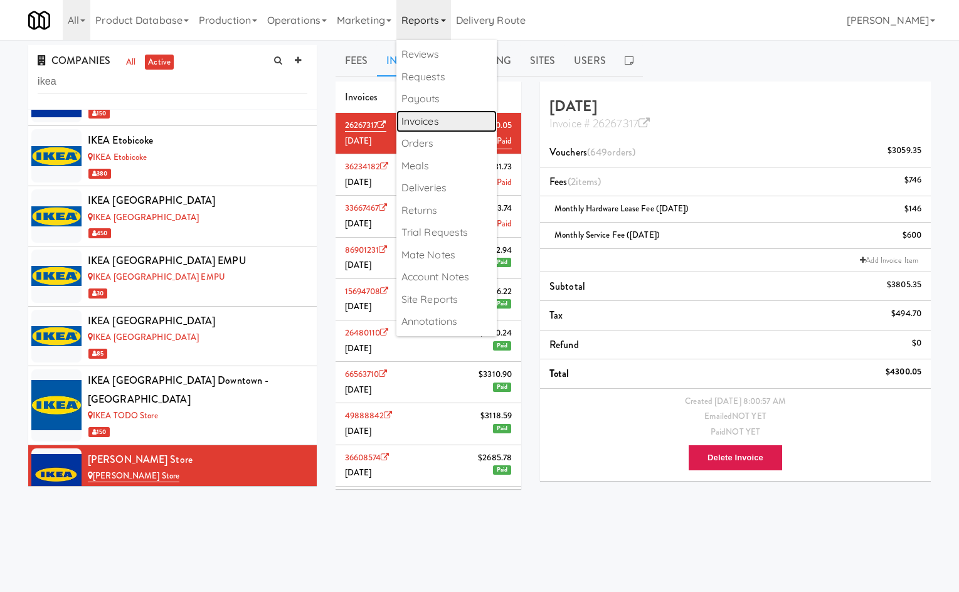
click at [457, 116] on link "Invoices" at bounding box center [446, 121] width 100 height 23
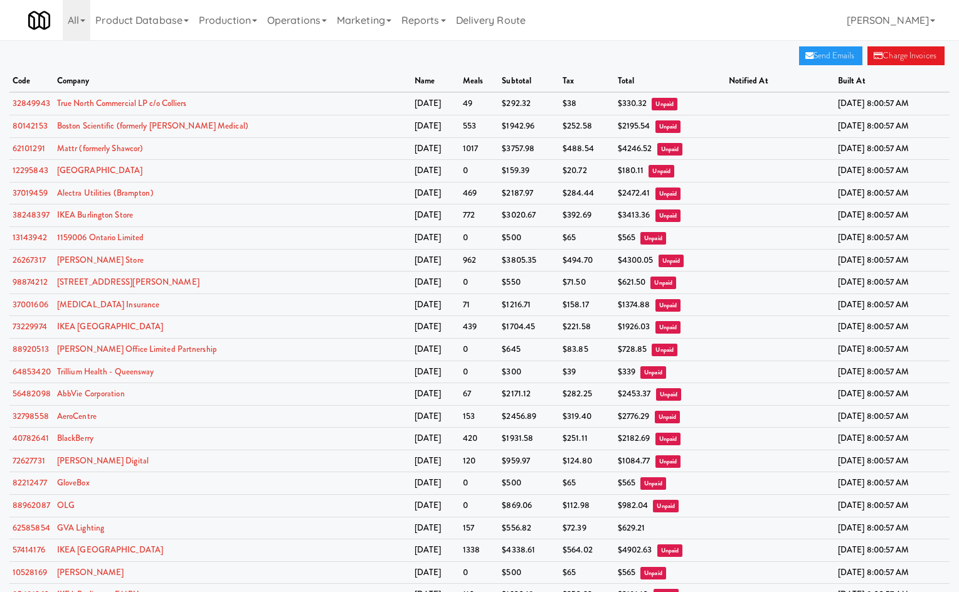
click at [499, 73] on th "subtotal" at bounding box center [529, 81] width 61 height 23
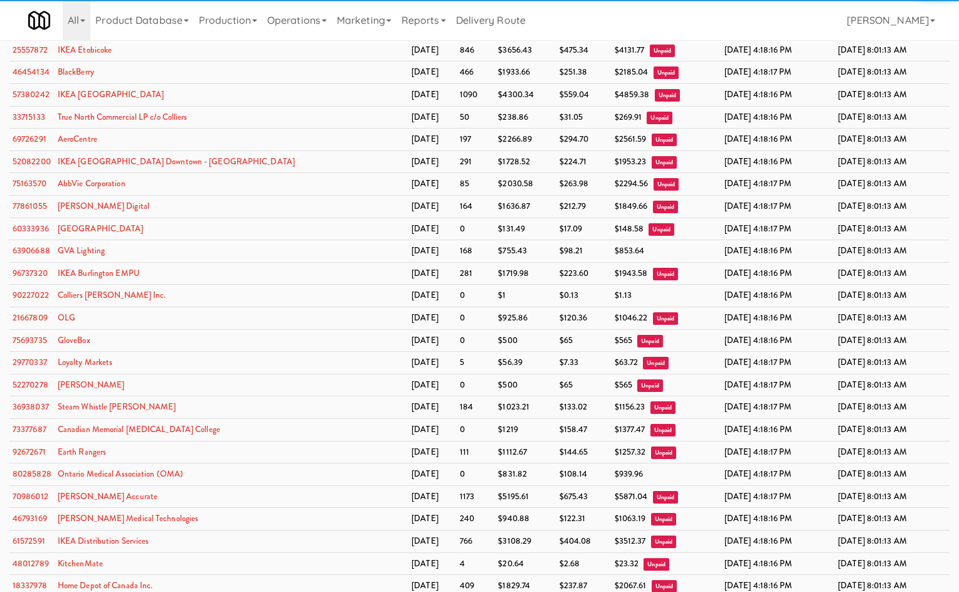
scroll to position [2799, 0]
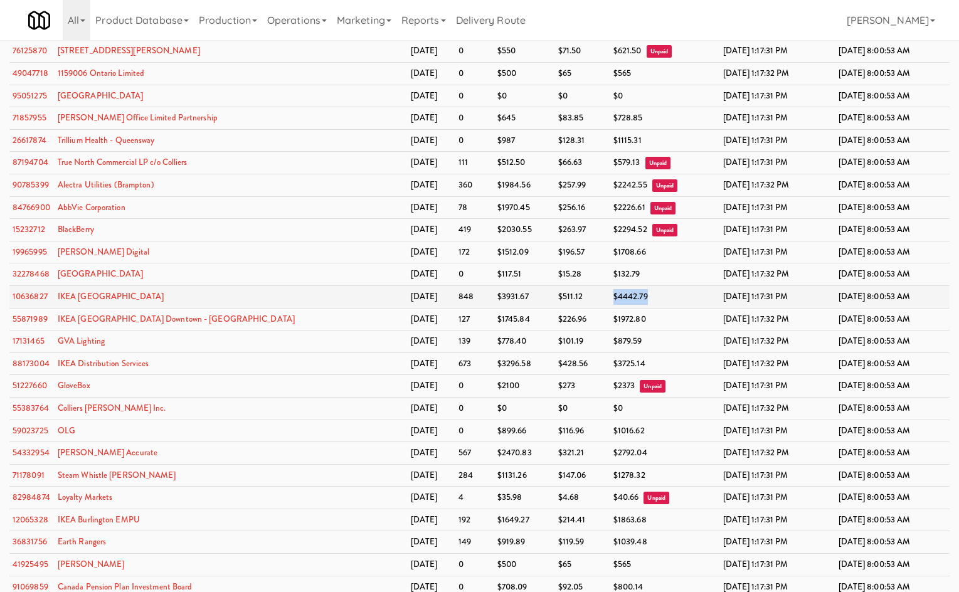
drag, startPoint x: 524, startPoint y: 292, endPoint x: 600, endPoint y: 291, distance: 75.9
click at [600, 291] on tr "10636827 IKEA [GEOGRAPHIC_DATA] [DATE] 848 $3931.67 $511.12 $4442.79 [DATE] 1:1…" at bounding box center [479, 296] width 940 height 23
drag, startPoint x: 297, startPoint y: 26, endPoint x: 300, endPoint y: 32, distance: 6.5
click at [297, 27] on link "Operations" at bounding box center [297, 20] width 70 height 40
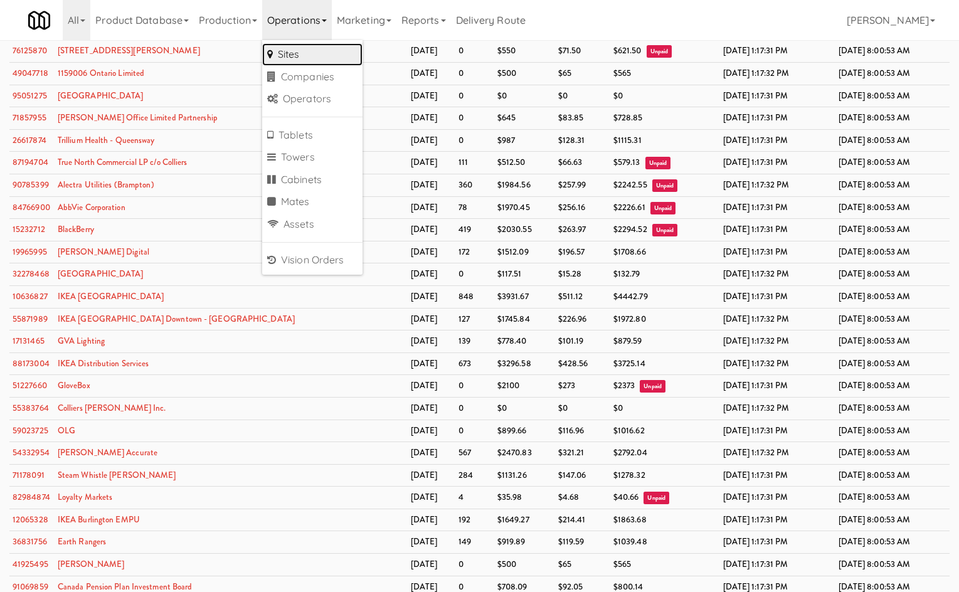
click at [333, 50] on link "Sites" at bounding box center [312, 54] width 100 height 23
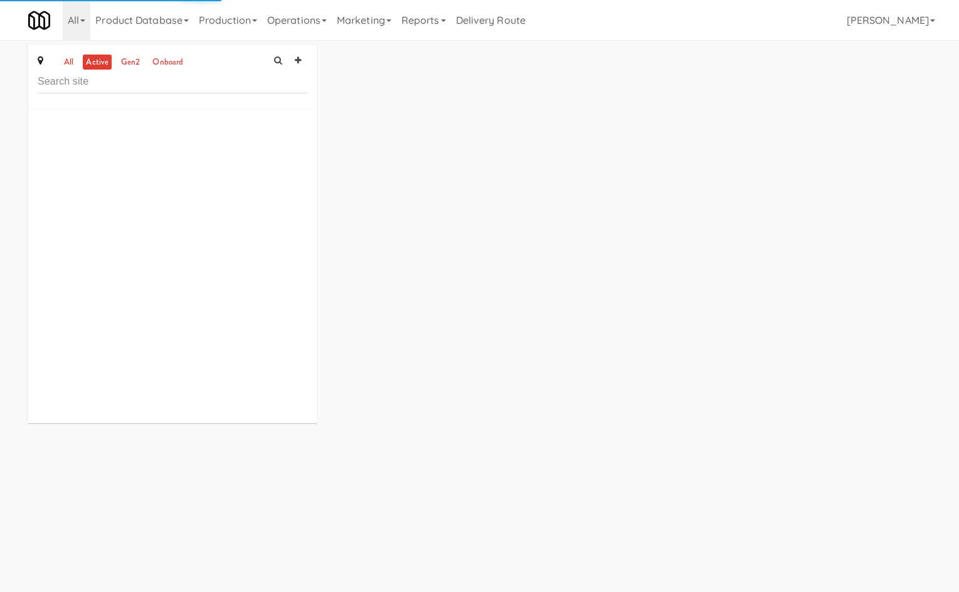
click at [95, 92] on input "text" at bounding box center [173, 81] width 270 height 23
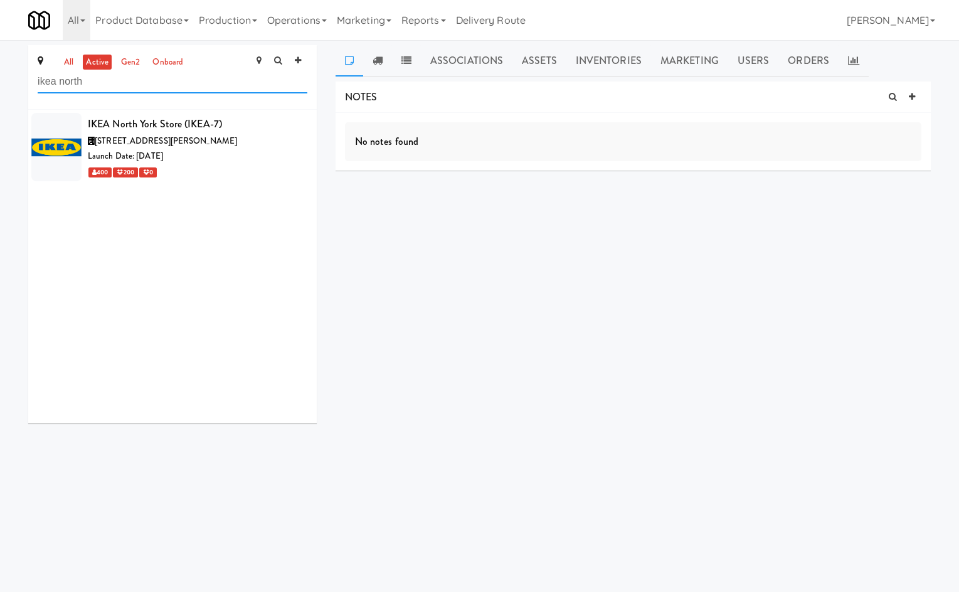
click at [181, 82] on input "ikea north" at bounding box center [173, 81] width 270 height 23
type input "wtd"
click at [220, 135] on div "[STREET_ADDRESS]" at bounding box center [198, 142] width 220 height 16
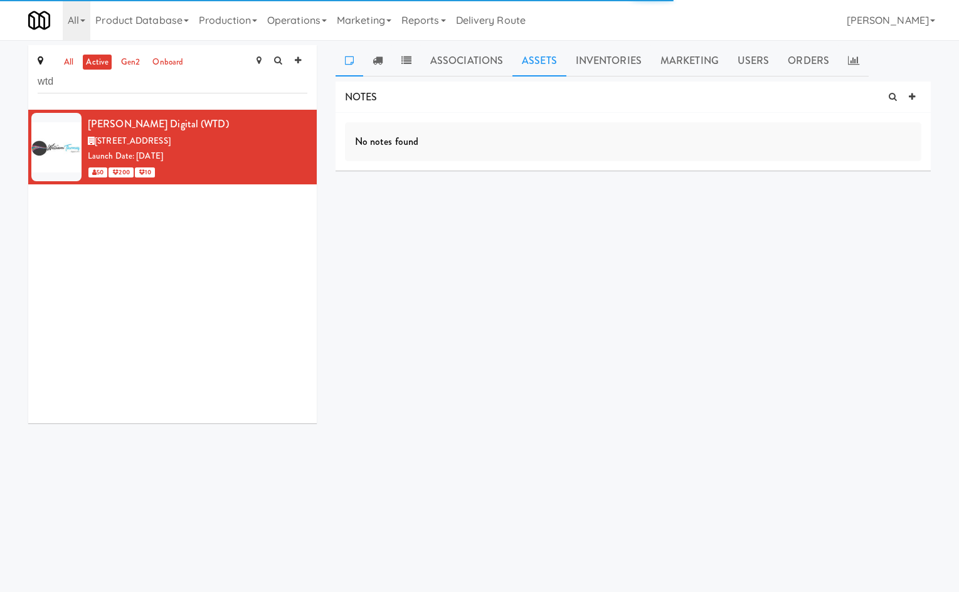
click at [518, 65] on link "Assets" at bounding box center [539, 60] width 54 height 31
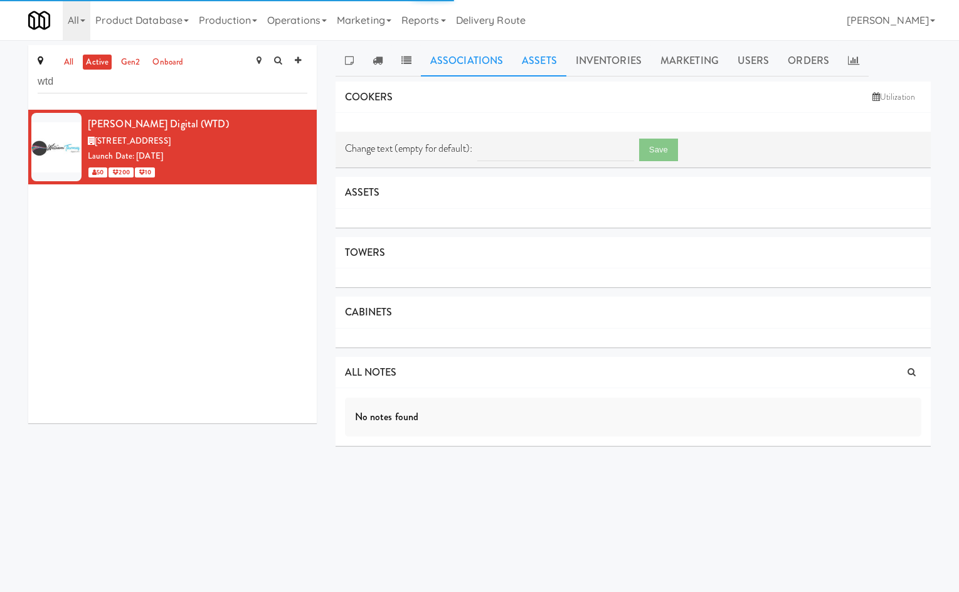
click at [445, 74] on link "Associations" at bounding box center [467, 60] width 92 height 31
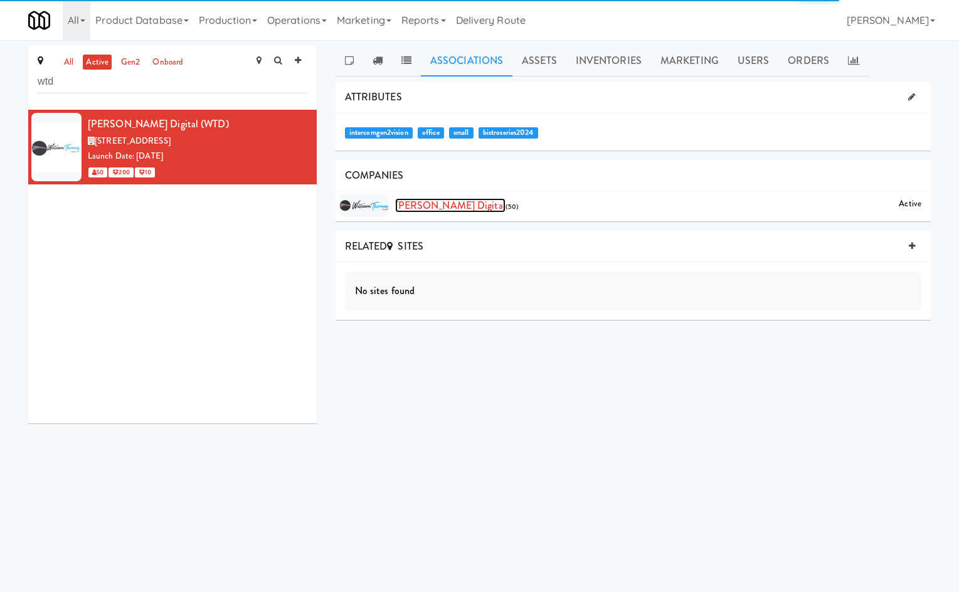
click at [446, 211] on link "[PERSON_NAME] Digital" at bounding box center [450, 205] width 110 height 14
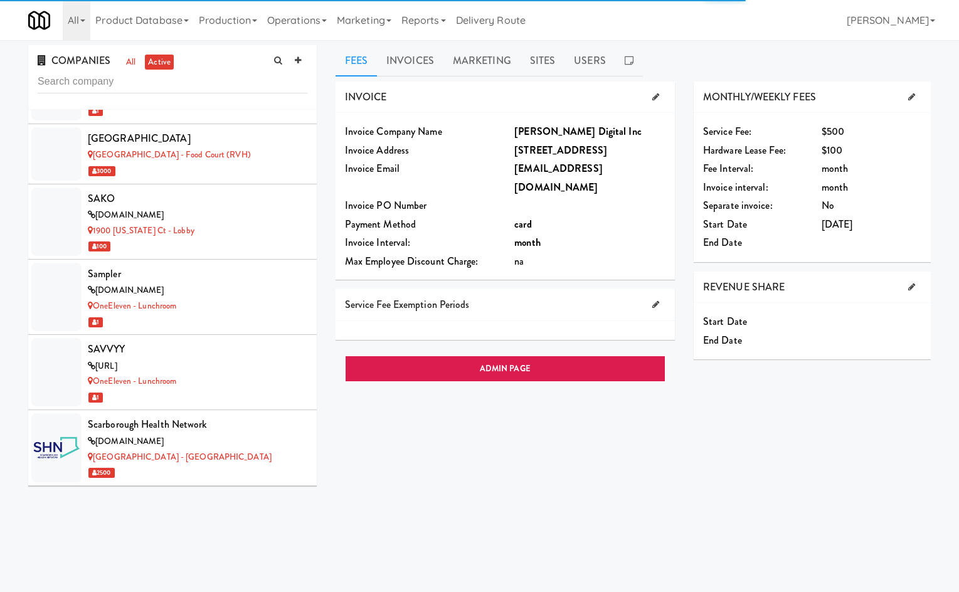
scroll to position [8275, 0]
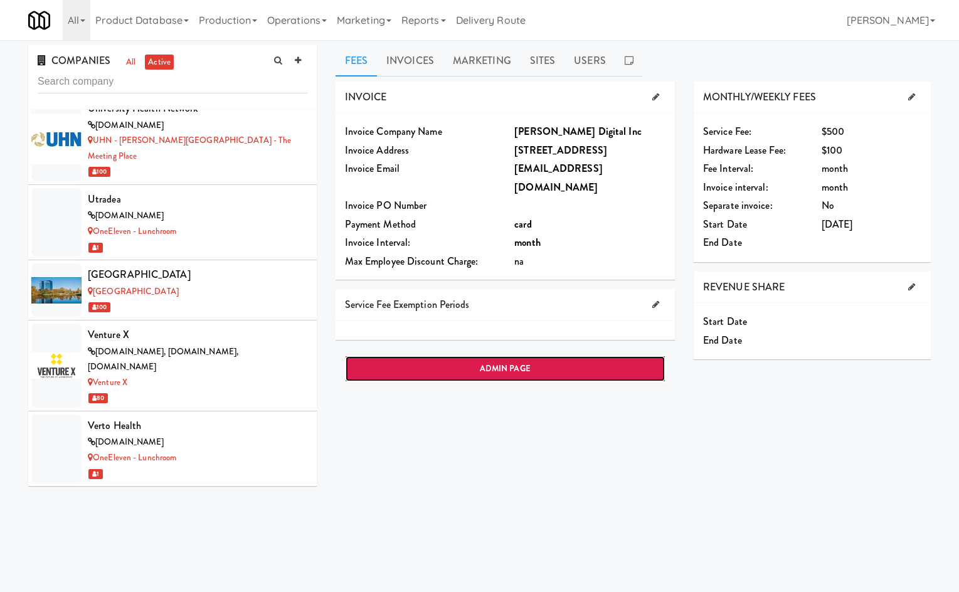
click at [461, 356] on link "ADMIN PAGE" at bounding box center [505, 369] width 321 height 26
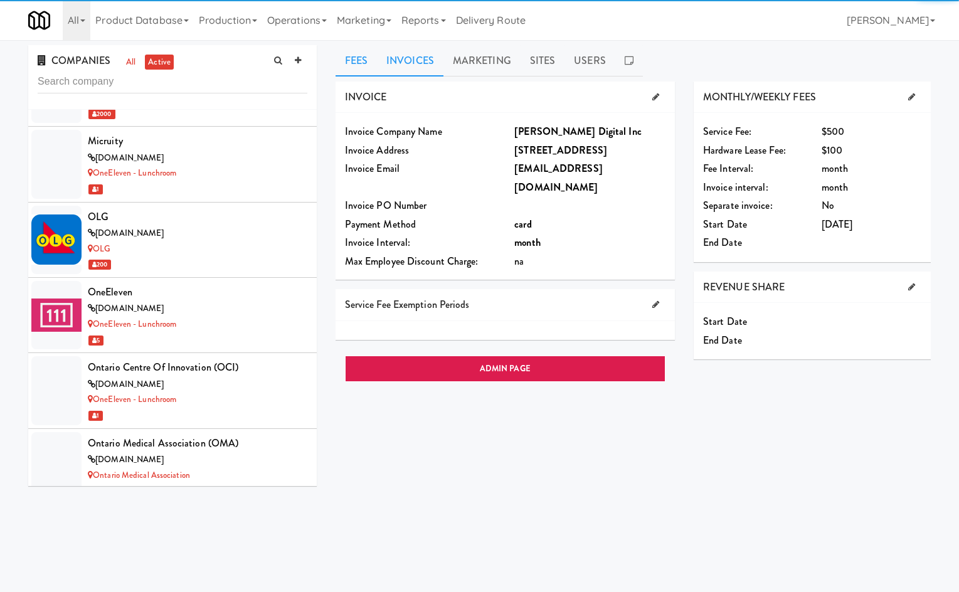
scroll to position [8275, 0]
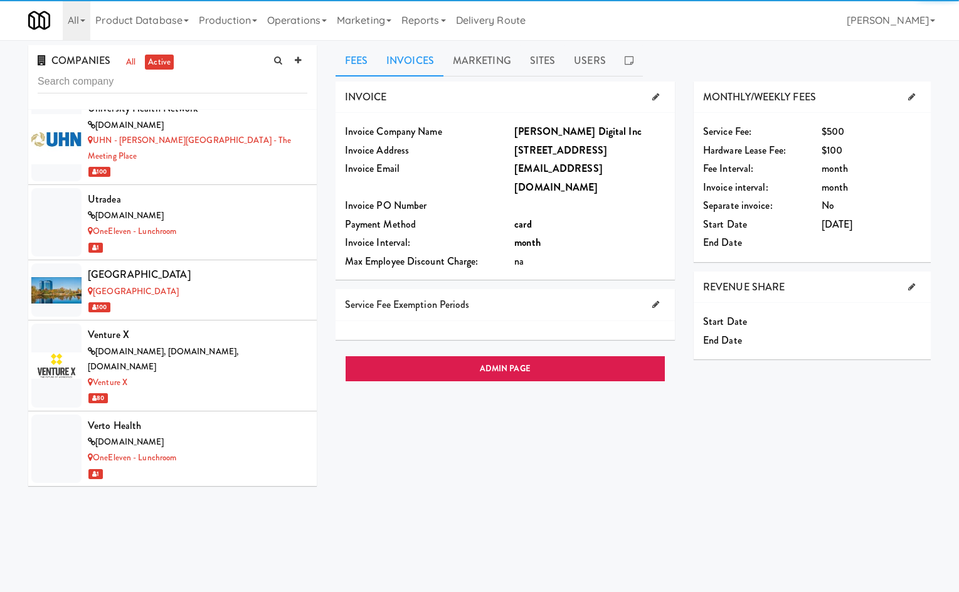
click at [400, 58] on link "Invoices" at bounding box center [410, 60] width 66 height 31
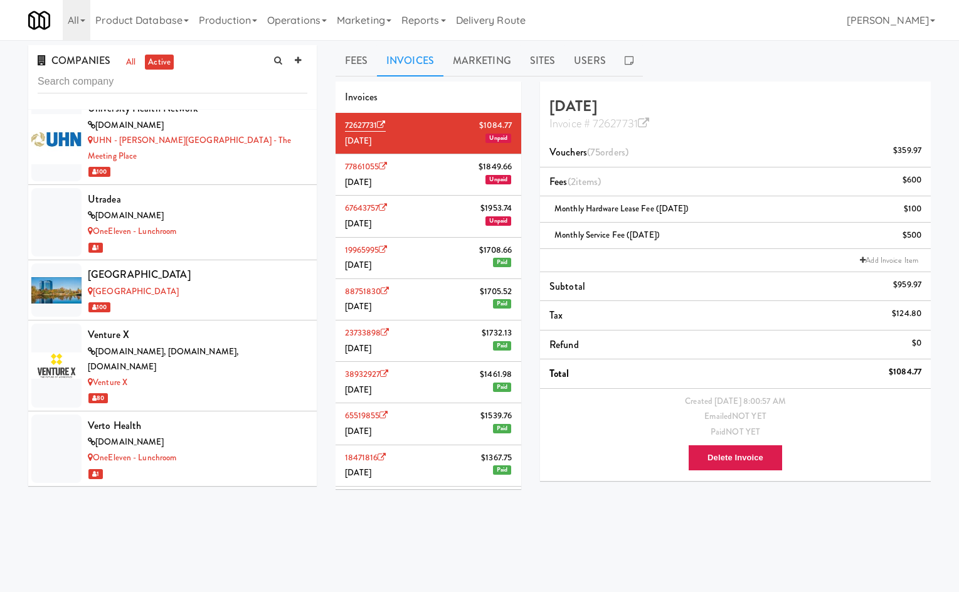
click at [428, 231] on li "67643757 $1953.74 June 2025 Unpaid" at bounding box center [429, 216] width 186 height 41
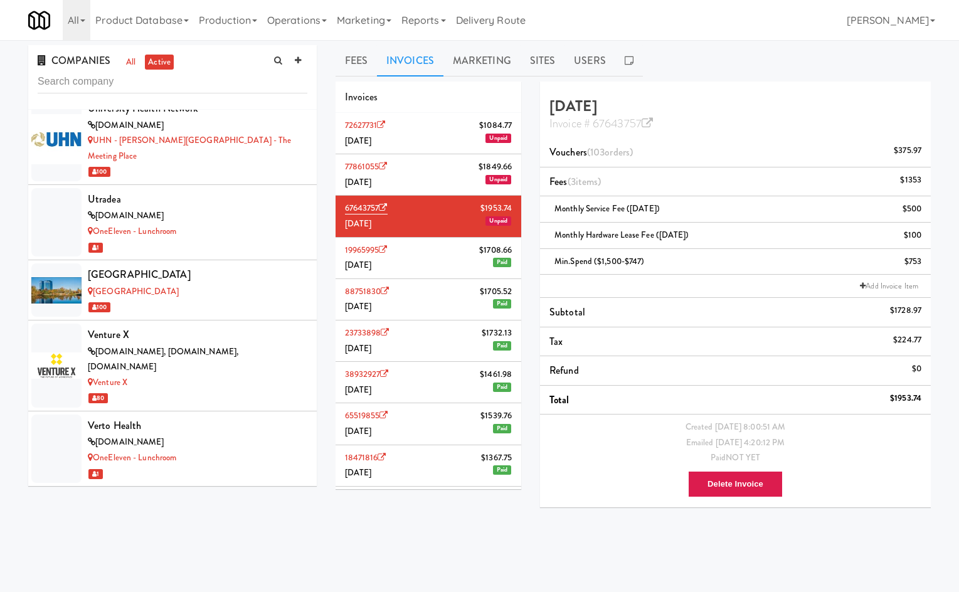
click at [348, 78] on div "Fees Invoices Marketing Sites Users INVOICE Invoice Company Name William Thomas…" at bounding box center [633, 298] width 595 height 507
drag, startPoint x: 354, startPoint y: 63, endPoint x: 380, endPoint y: 173, distance: 112.1
click at [352, 70] on link "Fees" at bounding box center [356, 60] width 41 height 31
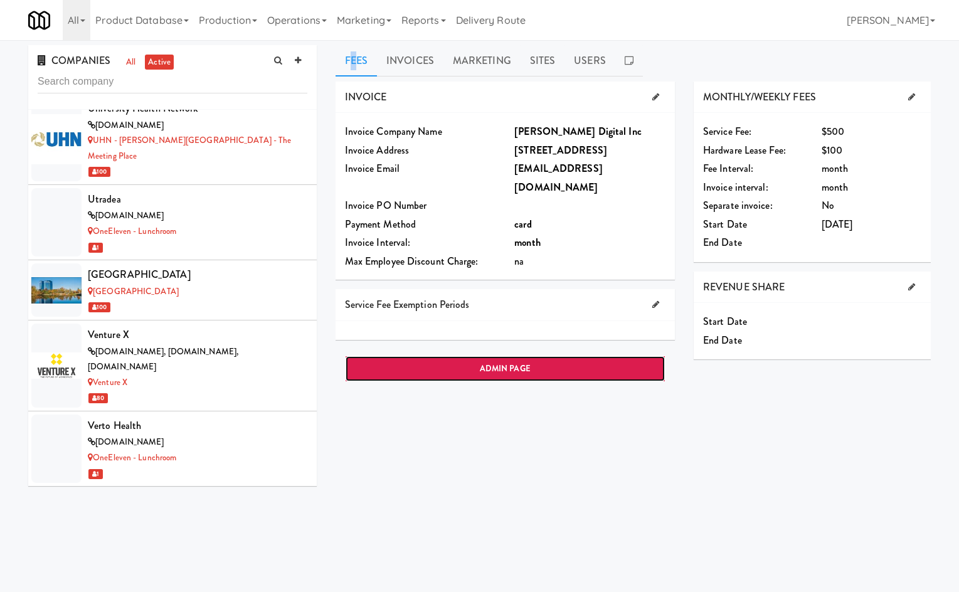
click at [452, 356] on link "ADMIN PAGE" at bounding box center [505, 369] width 321 height 26
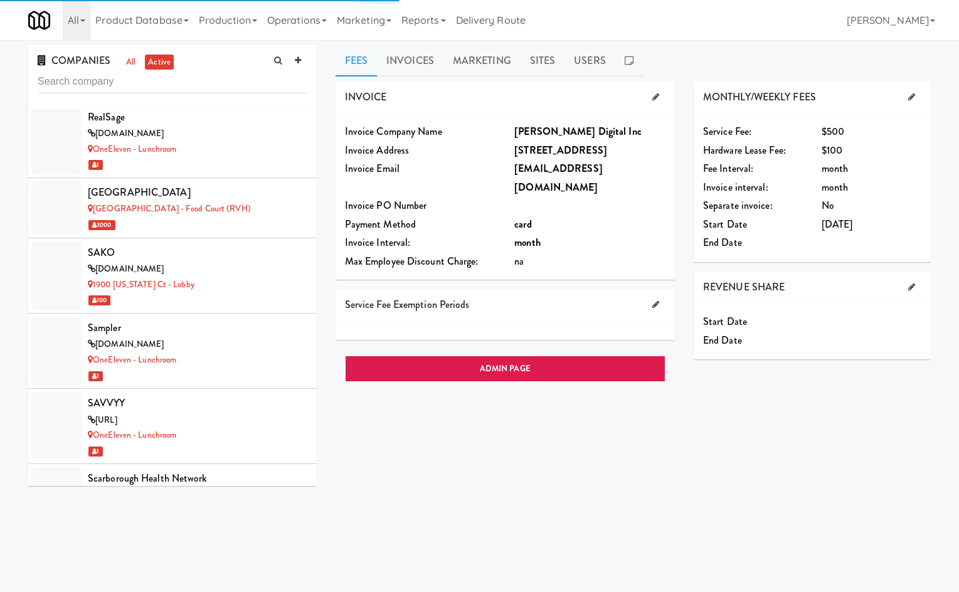
scroll to position [8275, 0]
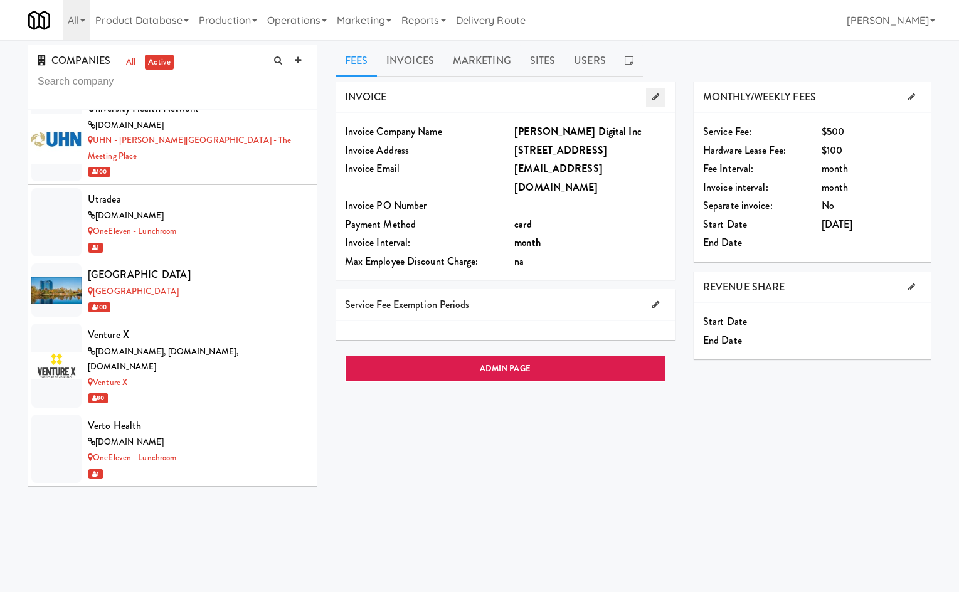
click at [657, 93] on icon at bounding box center [655, 97] width 7 height 8
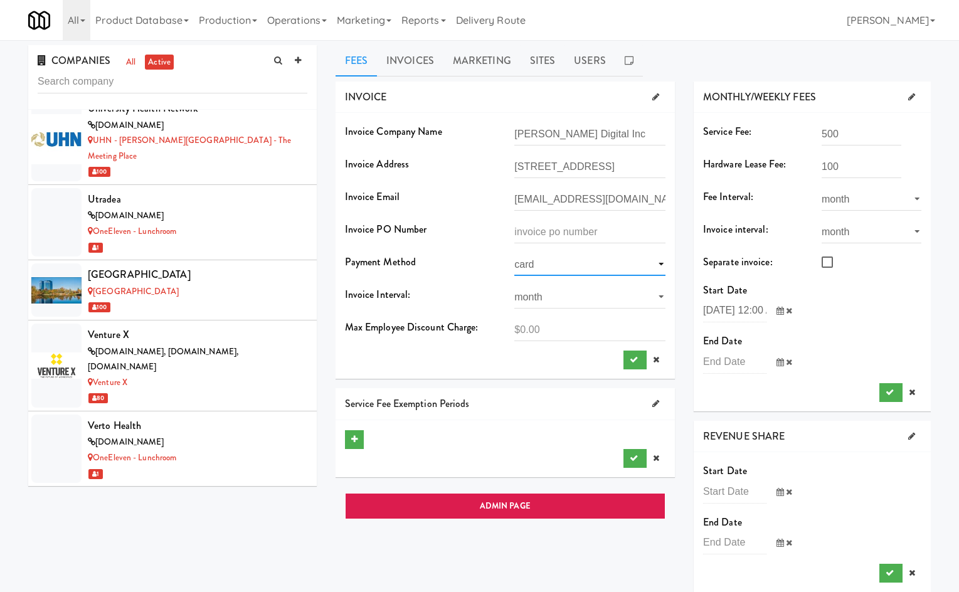
click at [555, 269] on select "card manual" at bounding box center [589, 264] width 151 height 23
select select "string:manual"
click at [514, 253] on select "card manual" at bounding box center [589, 264] width 151 height 23
click at [632, 362] on icon "submit" at bounding box center [634, 360] width 8 height 8
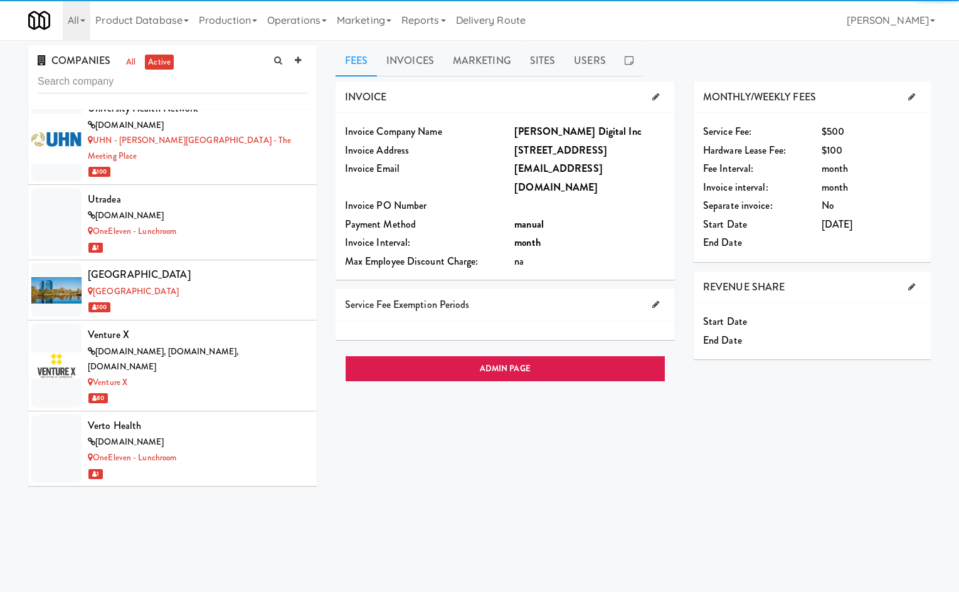
drag, startPoint x: 553, startPoint y: 367, endPoint x: 560, endPoint y: 357, distance: 11.8
click at [557, 359] on div "ADMIN PAGE" at bounding box center [505, 368] width 339 height 39
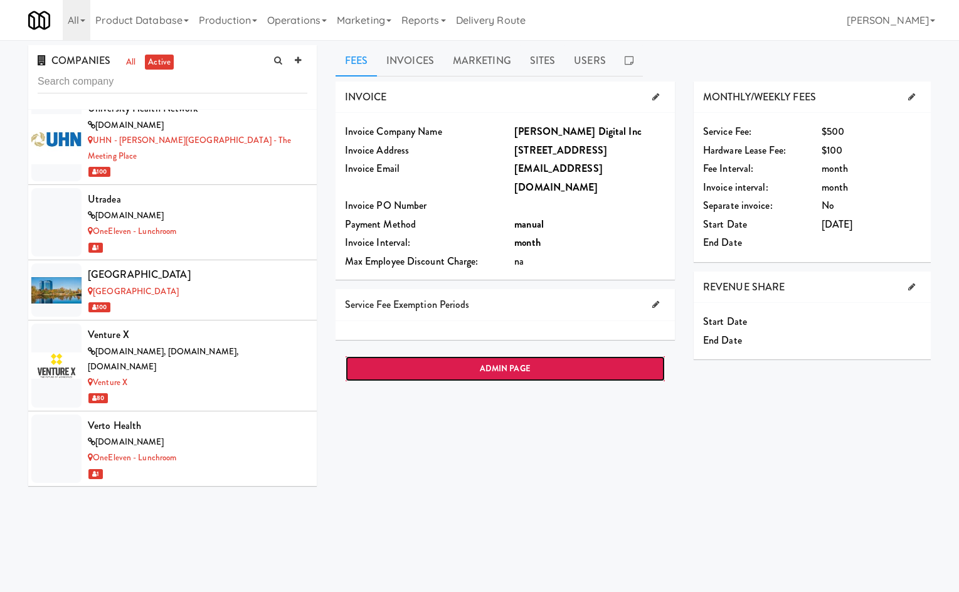
click at [562, 356] on link "ADMIN PAGE" at bounding box center [505, 369] width 321 height 26
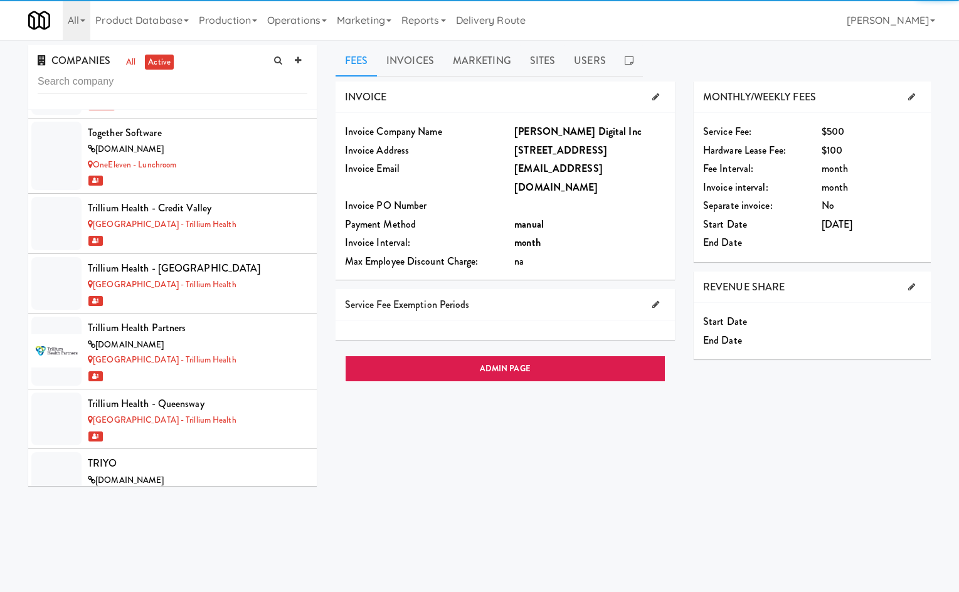
scroll to position [8275, 0]
